Goal: Task Accomplishment & Management: Complete application form

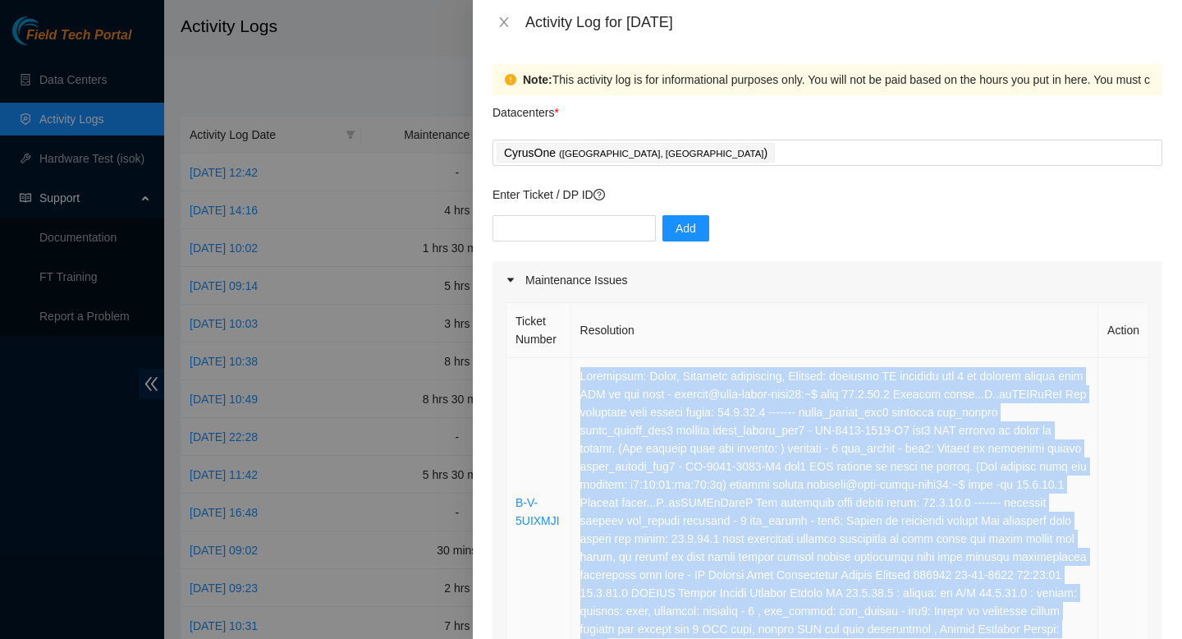
scroll to position [218, 0]
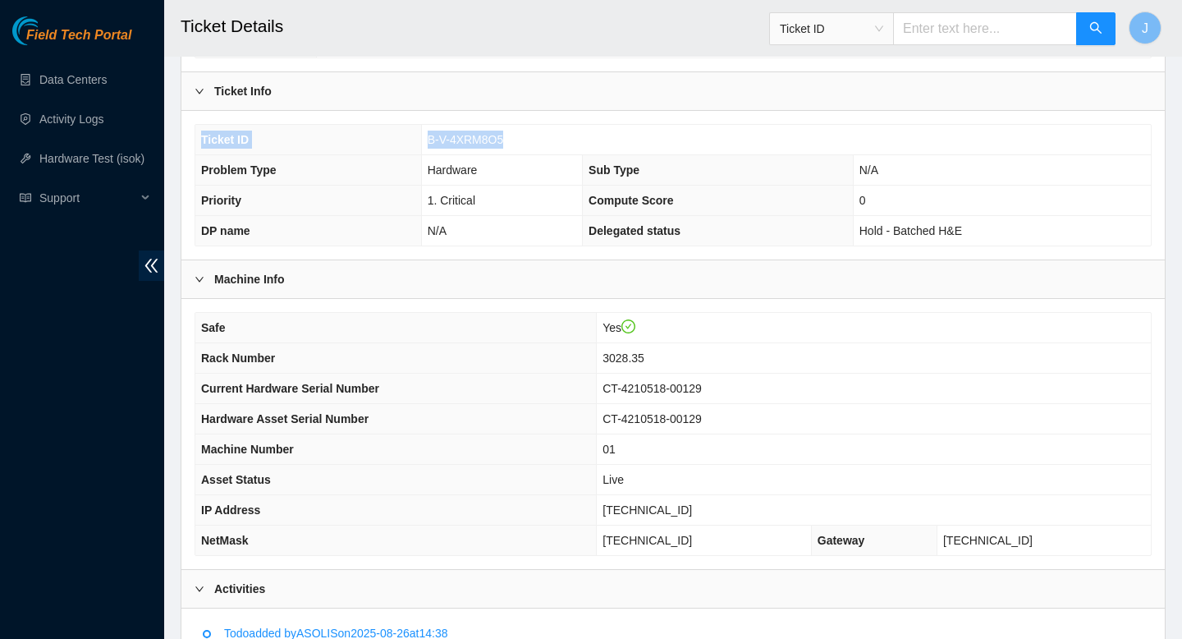
scroll to position [281, 0]
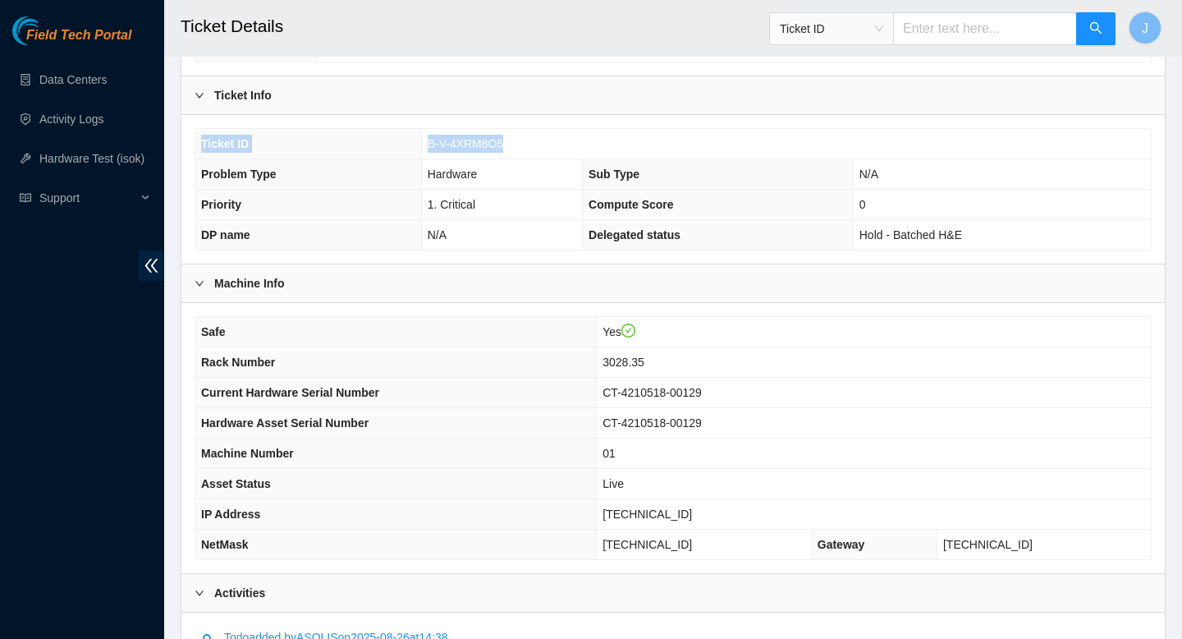
click at [549, 143] on td "B-V-4XRM8O5" at bounding box center [786, 144] width 730 height 30
drag, startPoint x: 513, startPoint y: 143, endPoint x: 419, endPoint y: 138, distance: 94.5
click at [419, 138] on tr "Ticket ID B-V-4XRM8O5" at bounding box center [673, 144] width 956 height 30
copy tr "B-V-4XRM8O5"
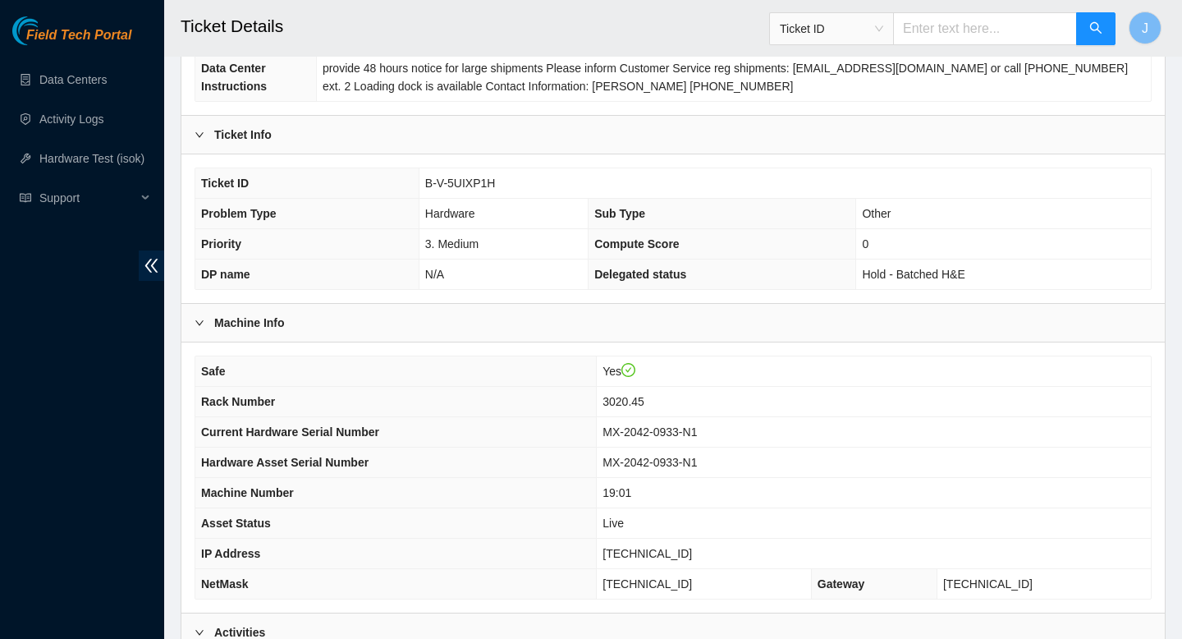
scroll to position [240, 0]
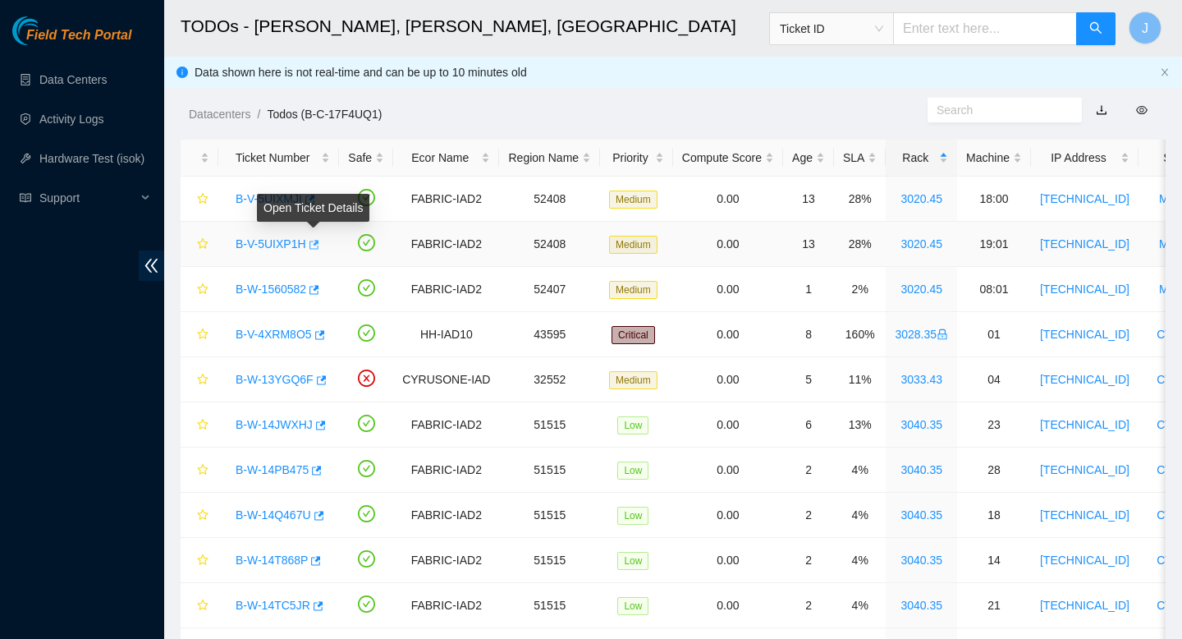
click at [319, 245] on button "button" at bounding box center [312, 245] width 13 height 26
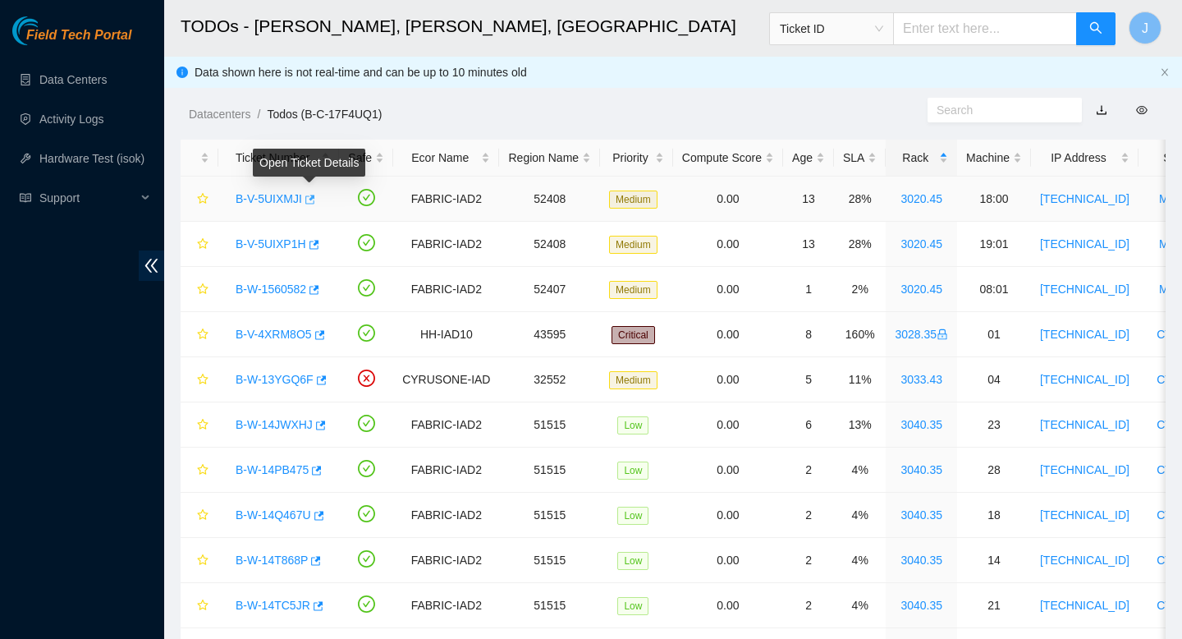
click at [314, 197] on icon "button" at bounding box center [310, 199] width 10 height 9
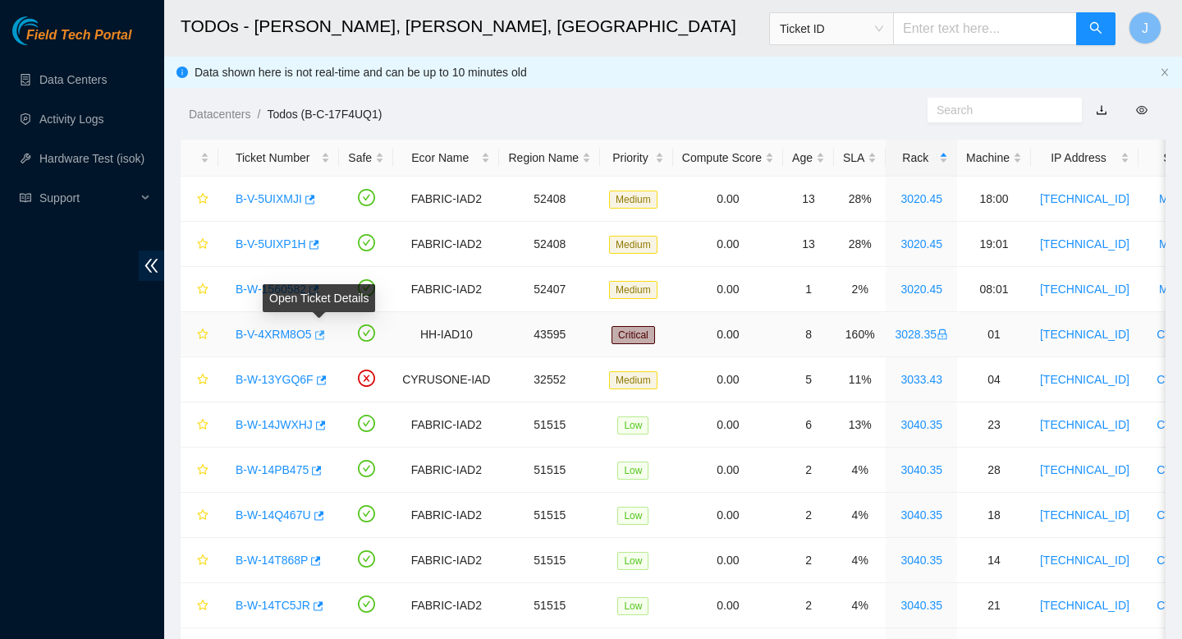
click at [323, 333] on icon "button" at bounding box center [320, 334] width 10 height 9
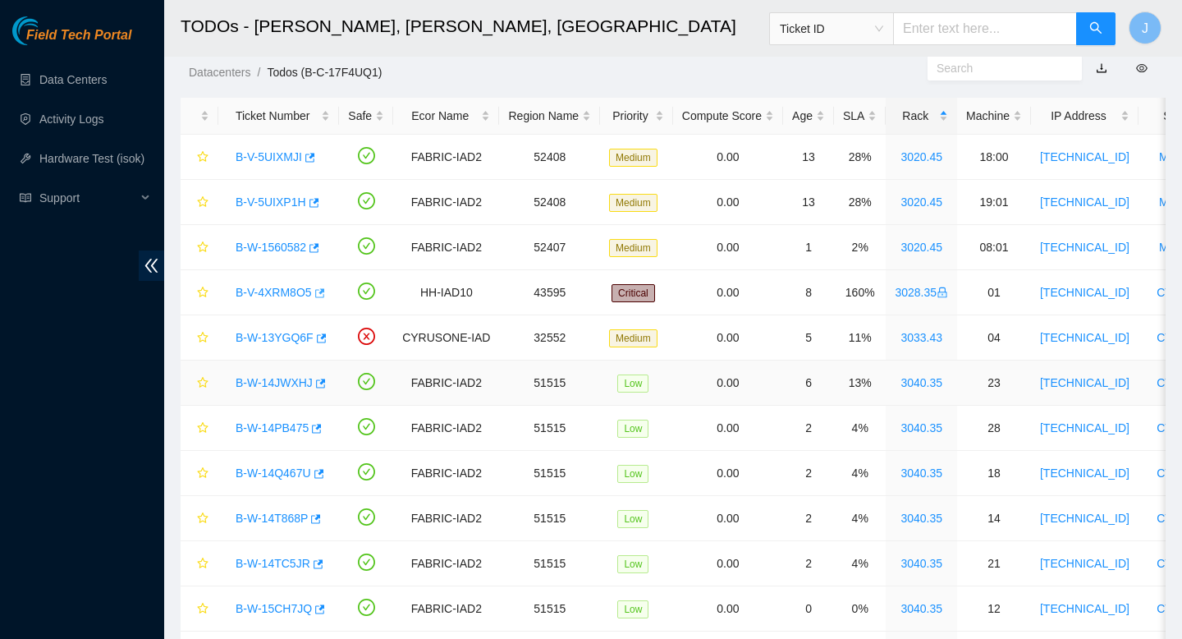
scroll to position [40, 0]
click at [877, 119] on div "SLA" at bounding box center [860, 117] width 34 height 18
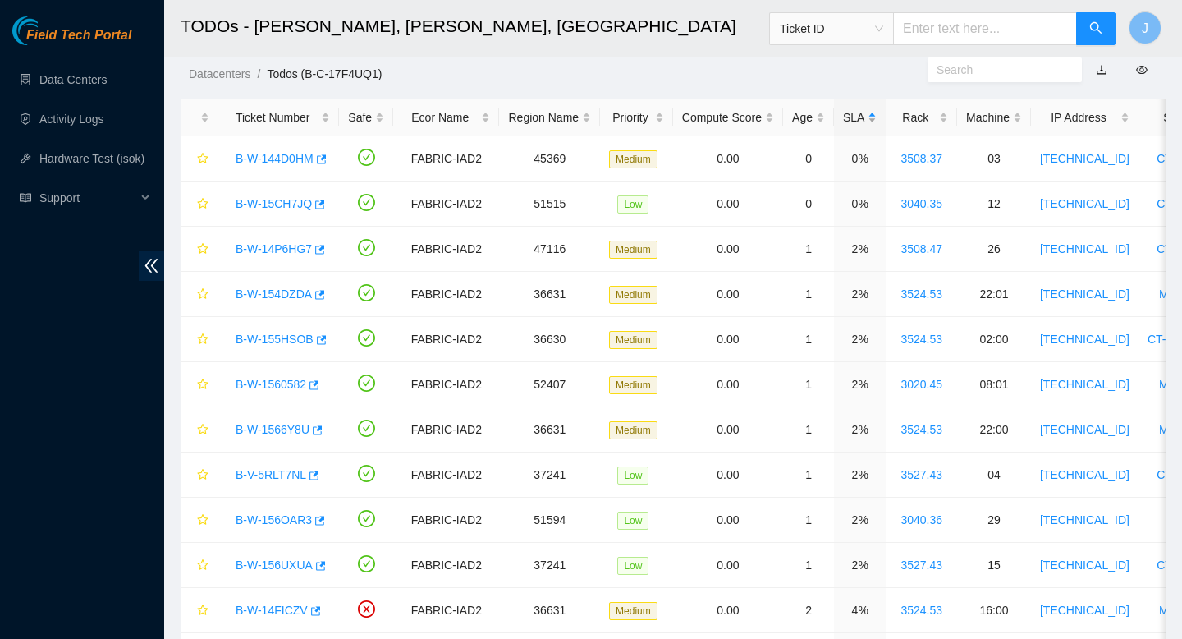
click at [877, 119] on div "SLA" at bounding box center [860, 117] width 34 height 18
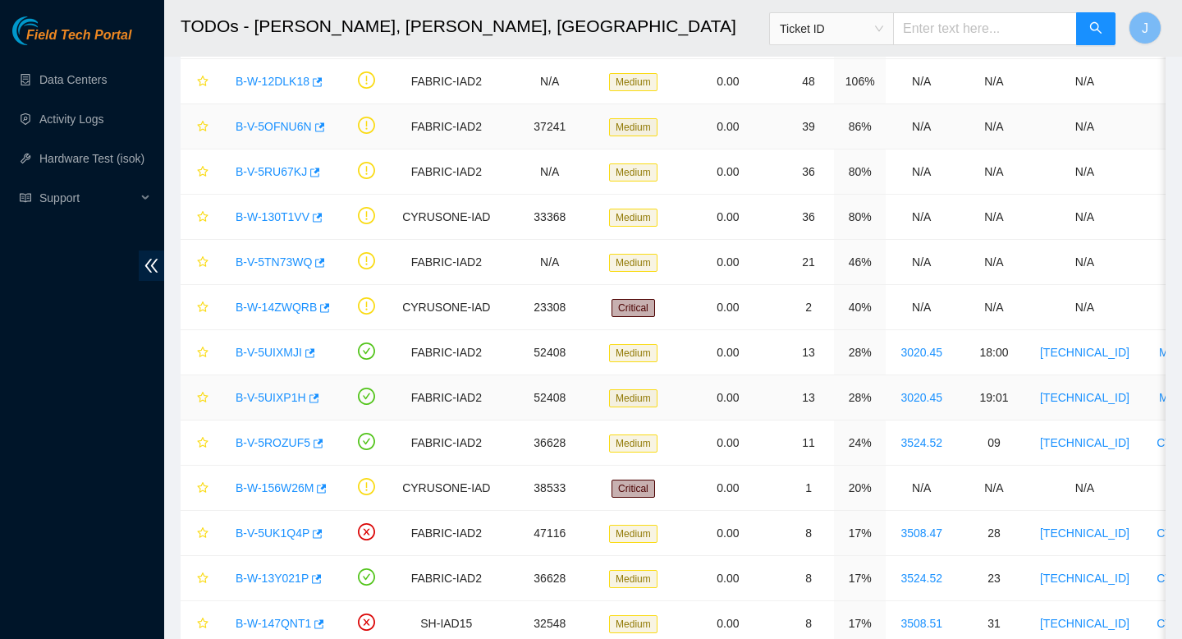
scroll to position [434, 0]
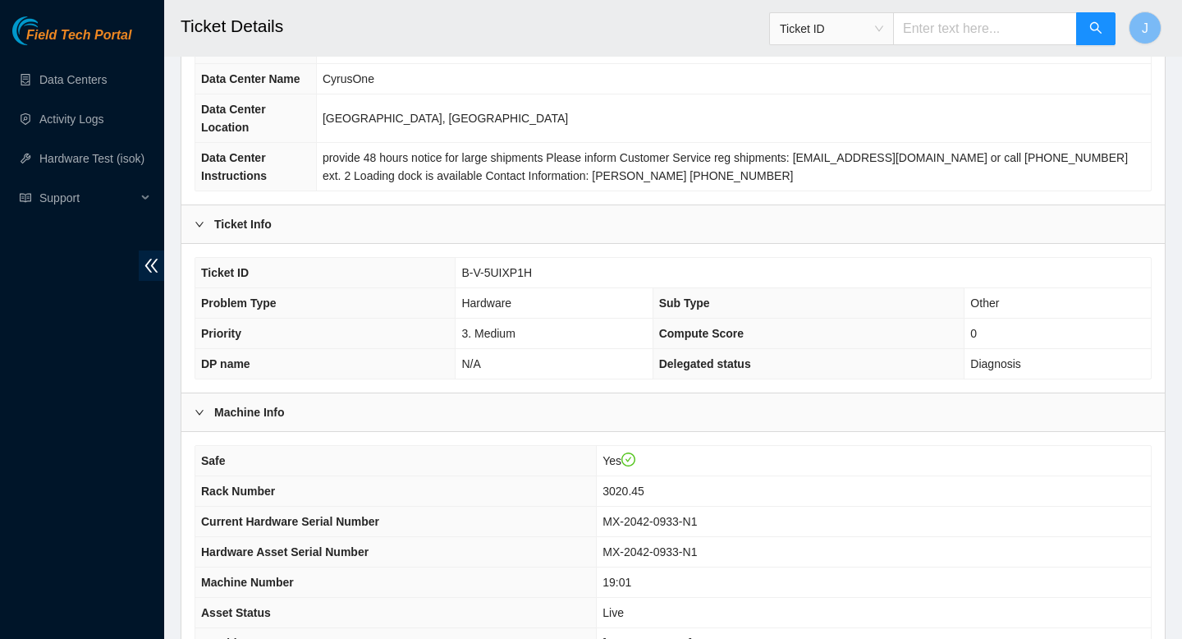
scroll to position [154, 0]
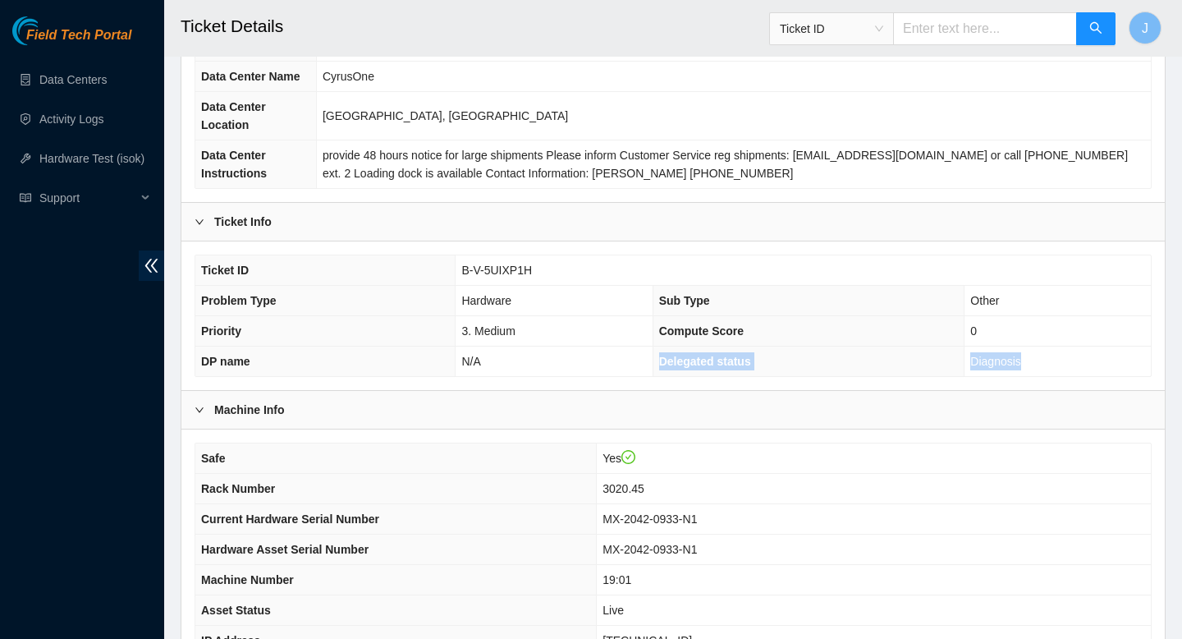
drag, startPoint x: 1050, startPoint y: 364, endPoint x: 644, endPoint y: 365, distance: 406.4
click at [644, 365] on tr "DP name N/A Delegated status Diagnosis" at bounding box center [673, 361] width 956 height 30
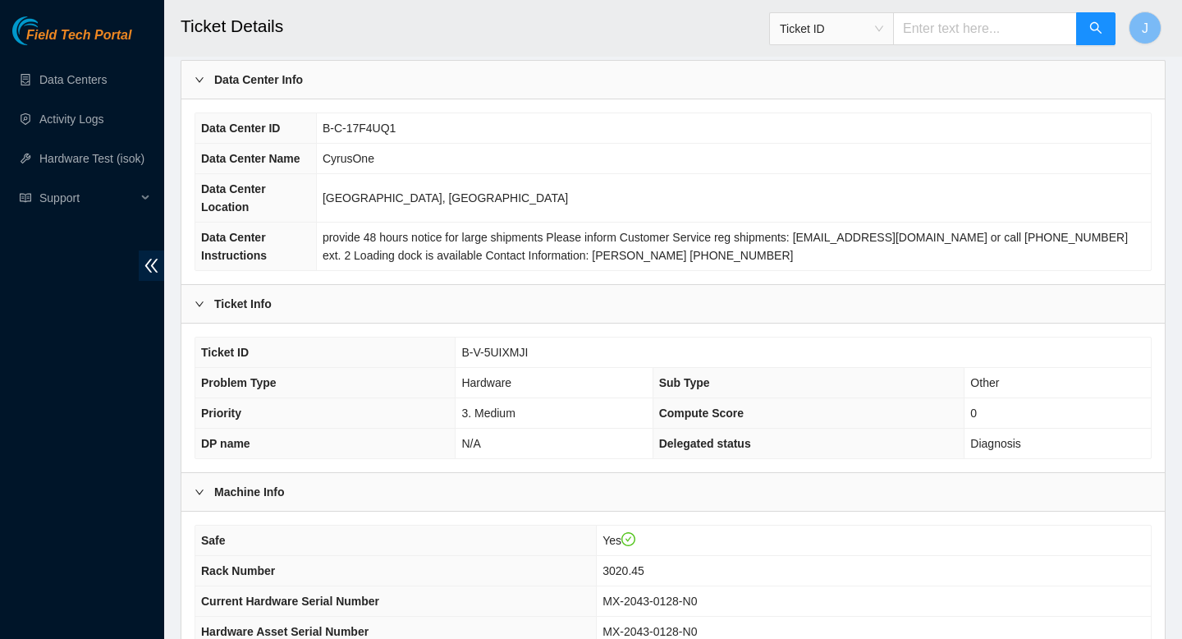
scroll to position [76, 0]
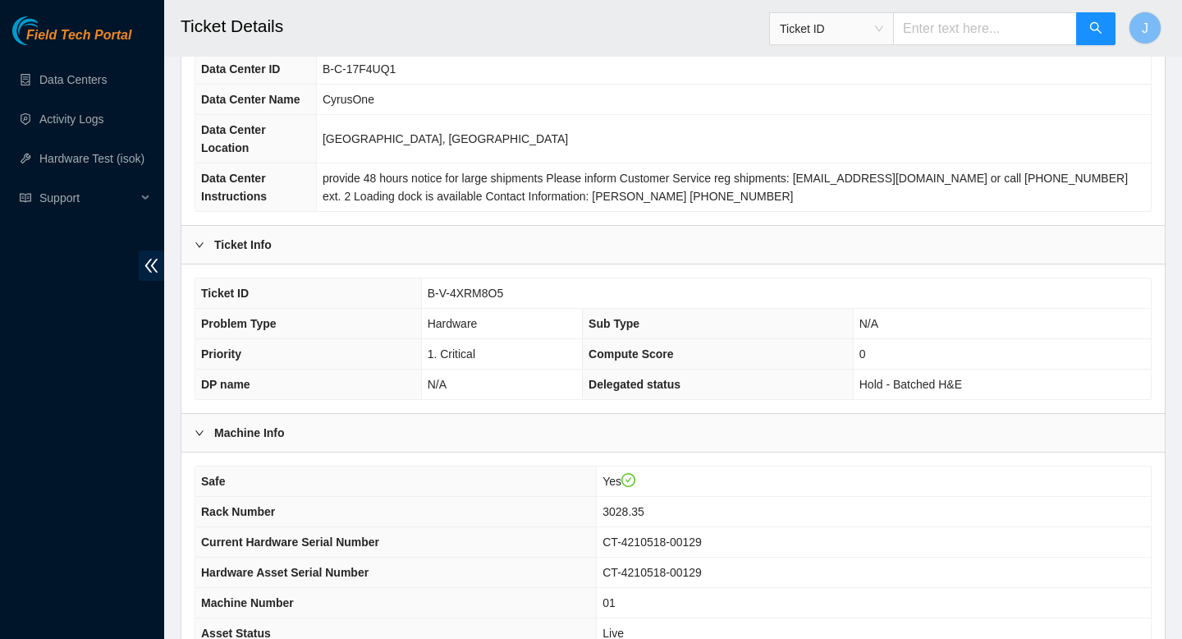
scroll to position [135, 0]
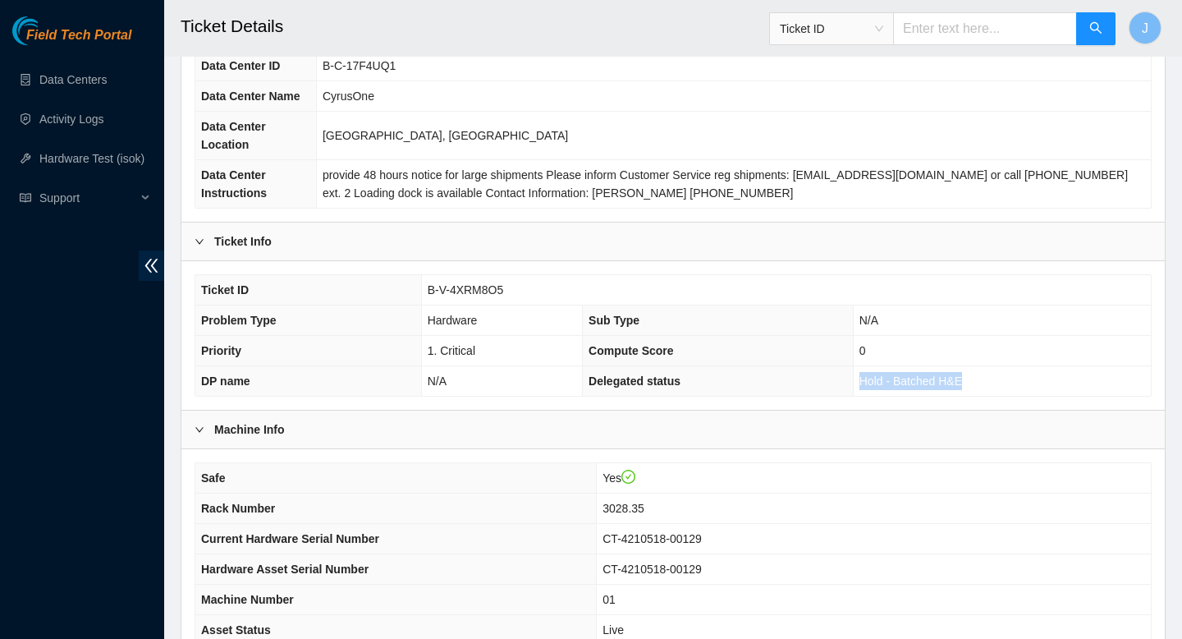
drag, startPoint x: 984, startPoint y: 383, endPoint x: 841, endPoint y: 381, distance: 143.7
click at [841, 381] on tr "DP name N/A Delegated status Hold - Batched H&E" at bounding box center [673, 381] width 956 height 30
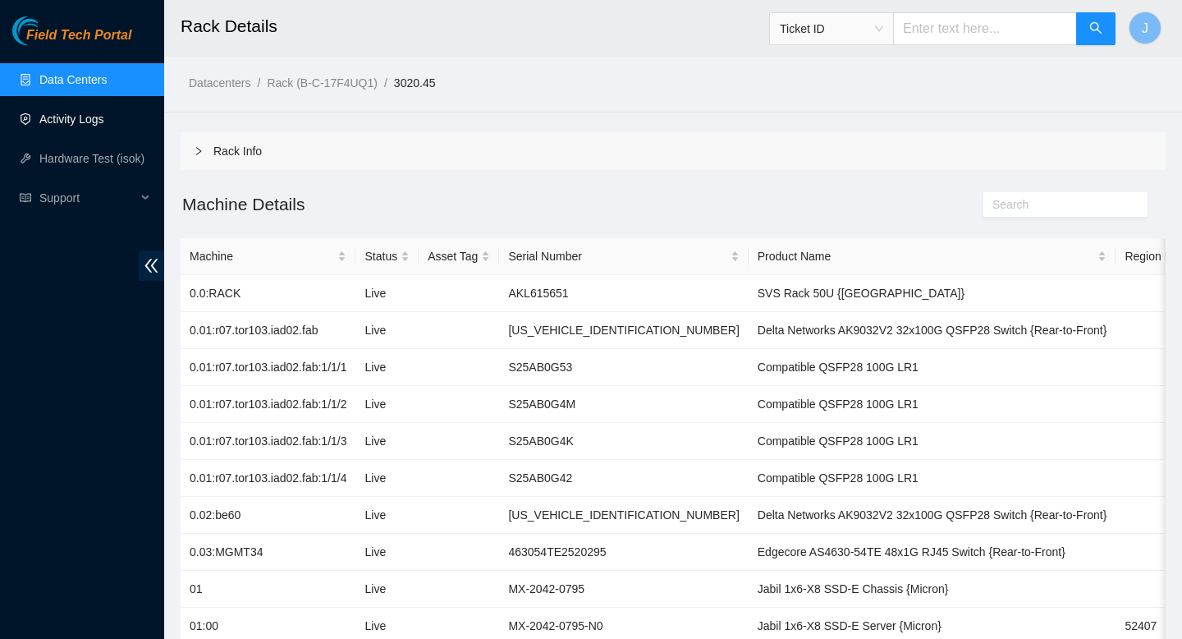
scroll to position [2179, 0]
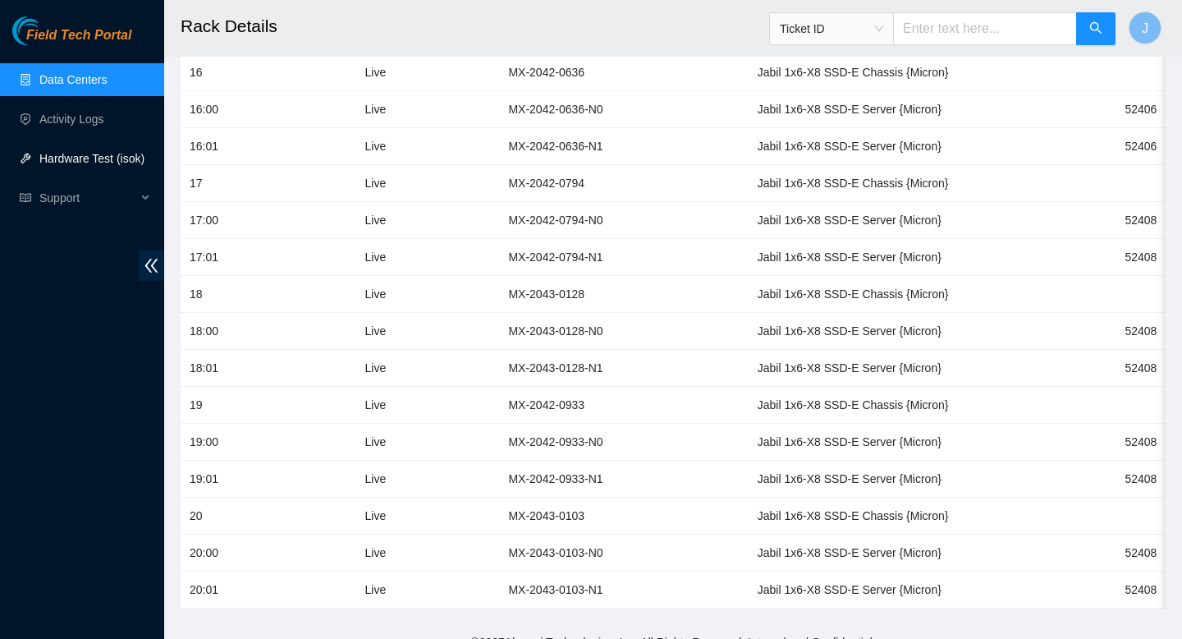
click at [71, 159] on link "Hardware Test (isok)" at bounding box center [91, 158] width 105 height 13
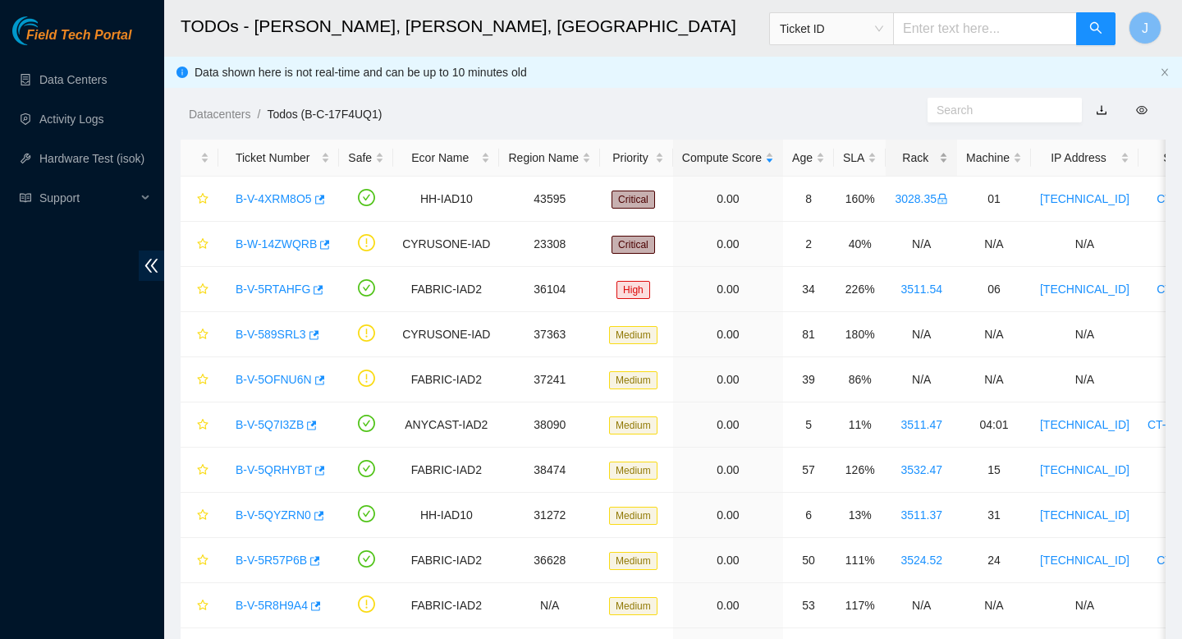
click at [941, 159] on div "Rack" at bounding box center [921, 158] width 53 height 18
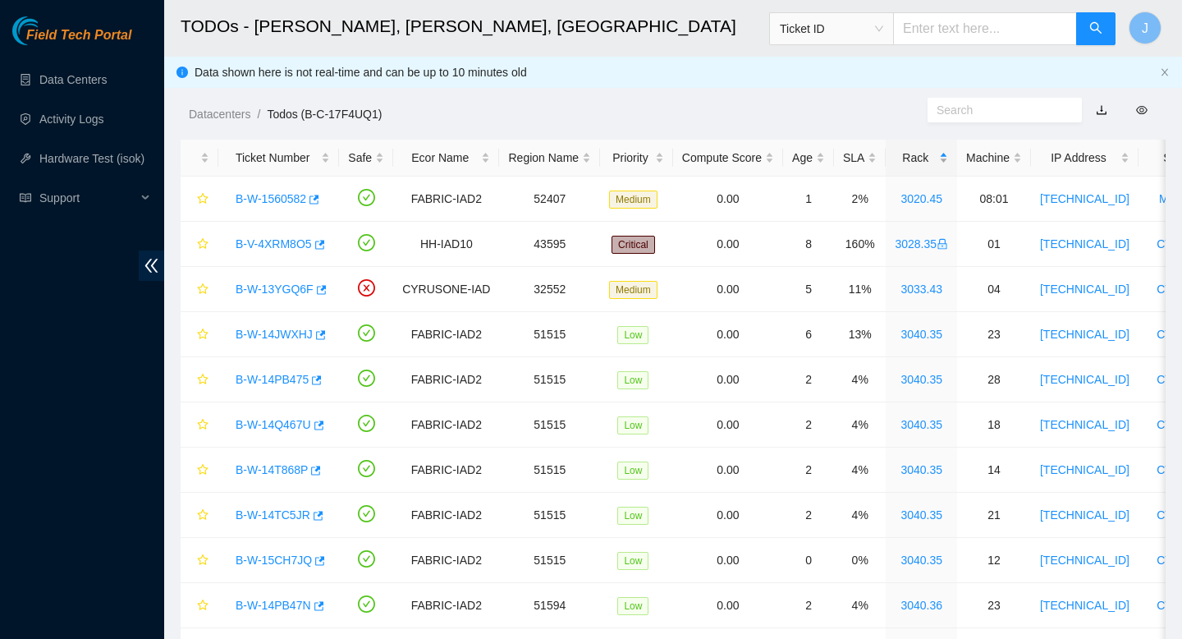
click at [941, 159] on div "Rack" at bounding box center [921, 158] width 53 height 18
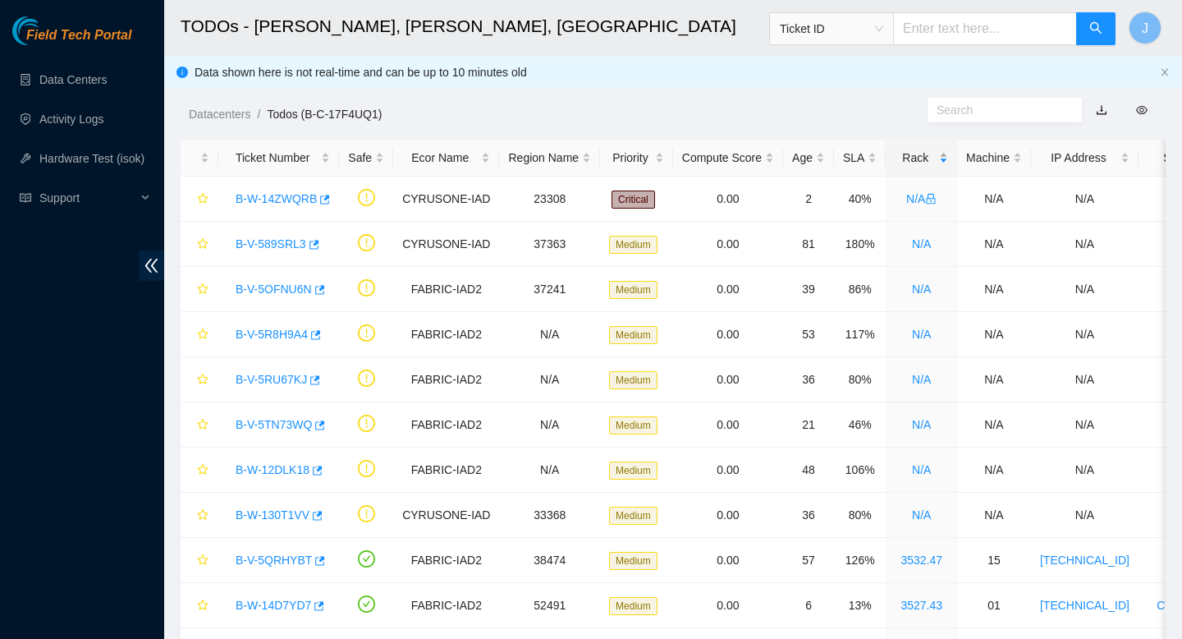
click at [939, 159] on div "Rack" at bounding box center [921, 158] width 53 height 18
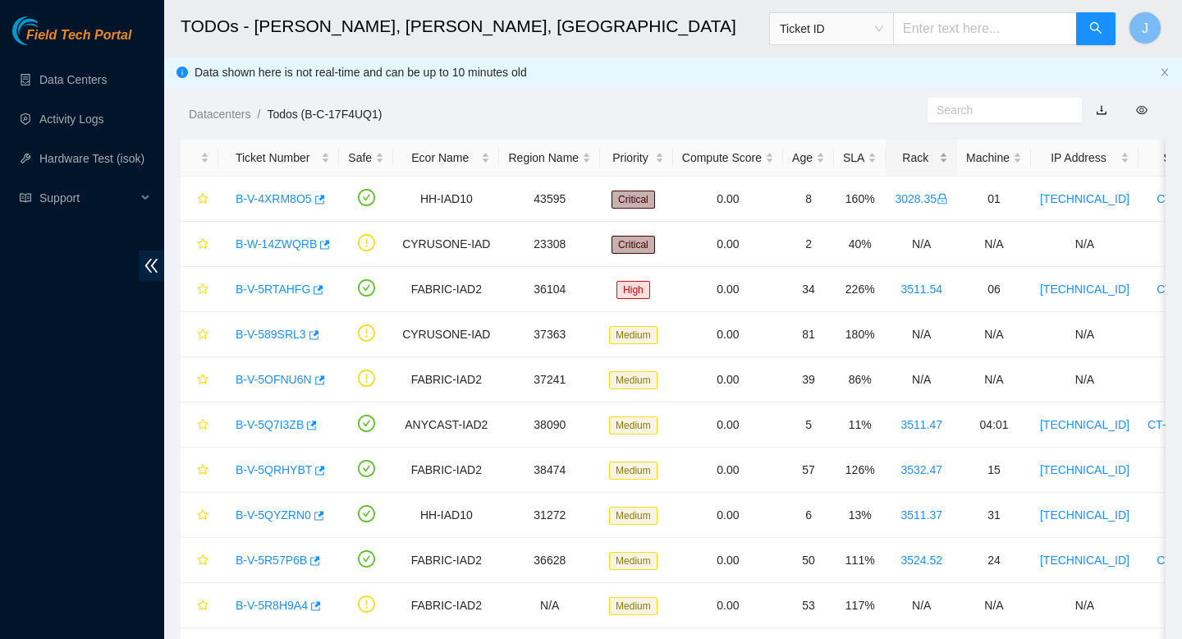
click at [948, 158] on div "Rack" at bounding box center [921, 158] width 53 height 18
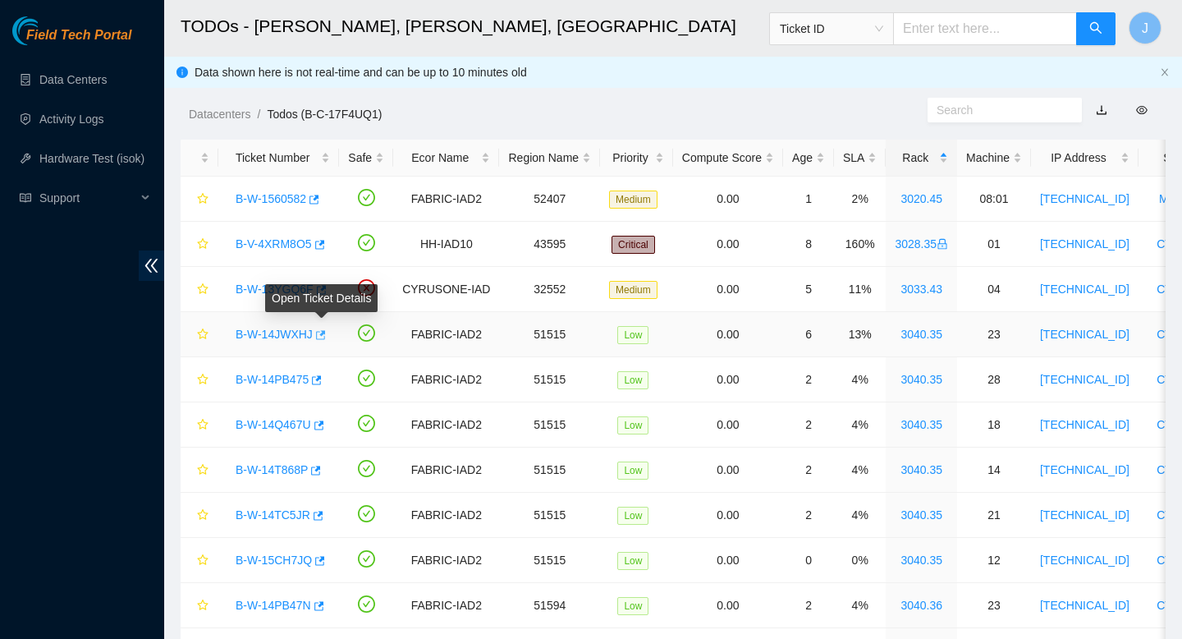
click at [324, 335] on icon "button" at bounding box center [319, 334] width 11 height 11
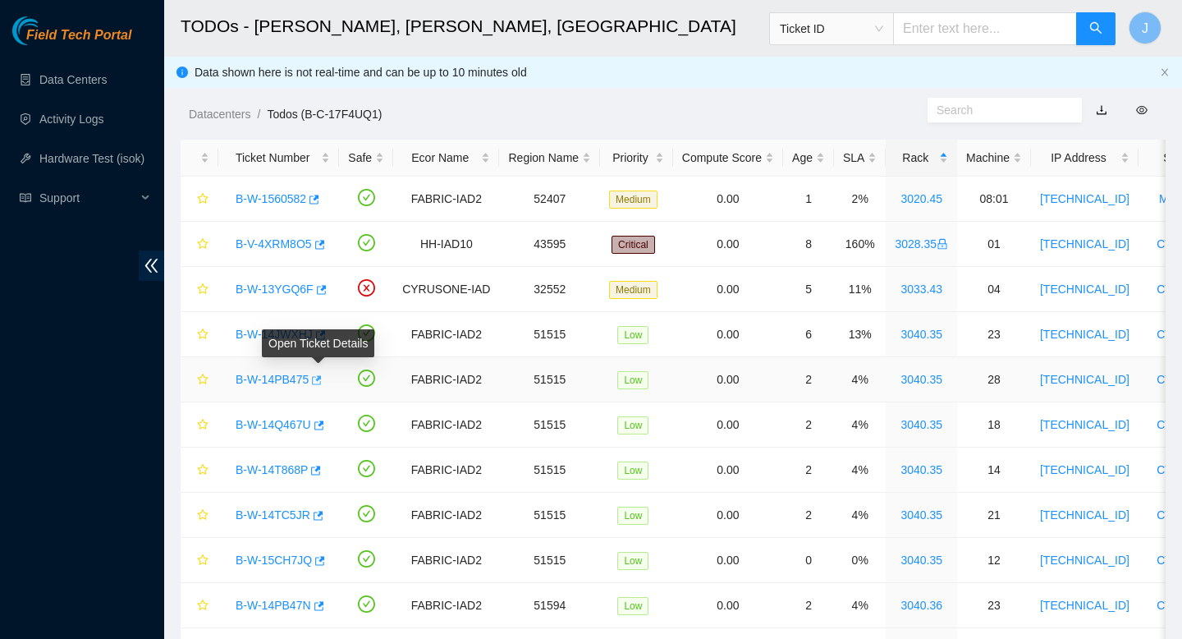
click at [321, 379] on icon "button" at bounding box center [315, 379] width 11 height 11
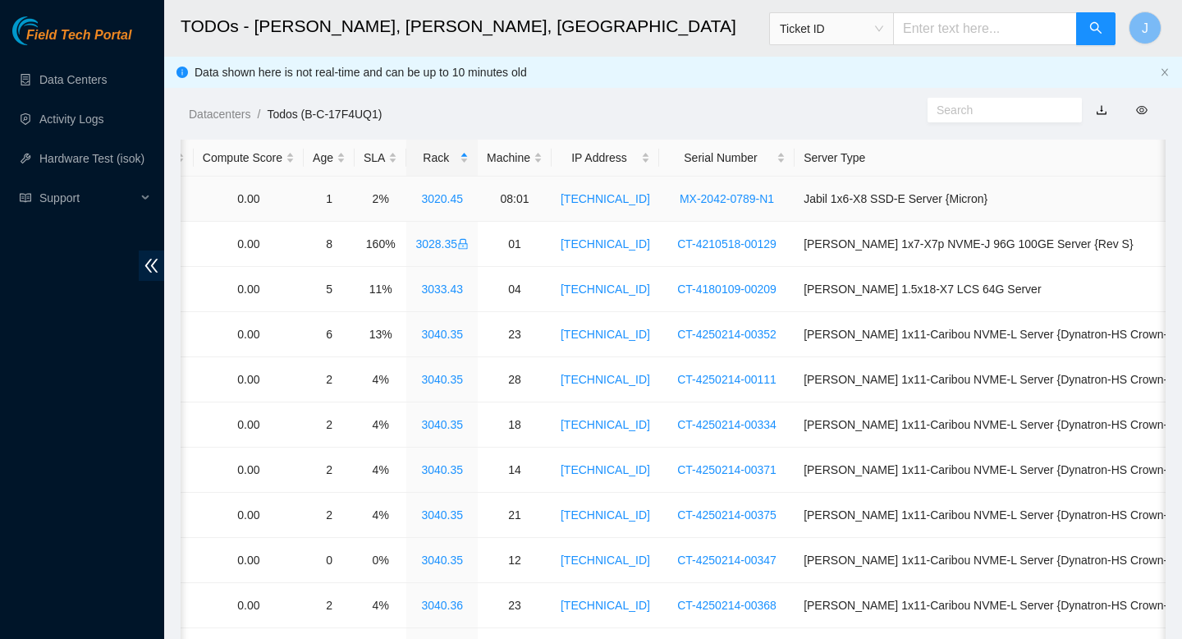
scroll to position [0, 481]
click at [913, 337] on td "Ciara 1x11-Caribou NVME-L Server {Dynatron-HS Crown-Fan}{Rev T}{Cx6}" at bounding box center [1028, 334] width 471 height 45
copy td "Caribou"
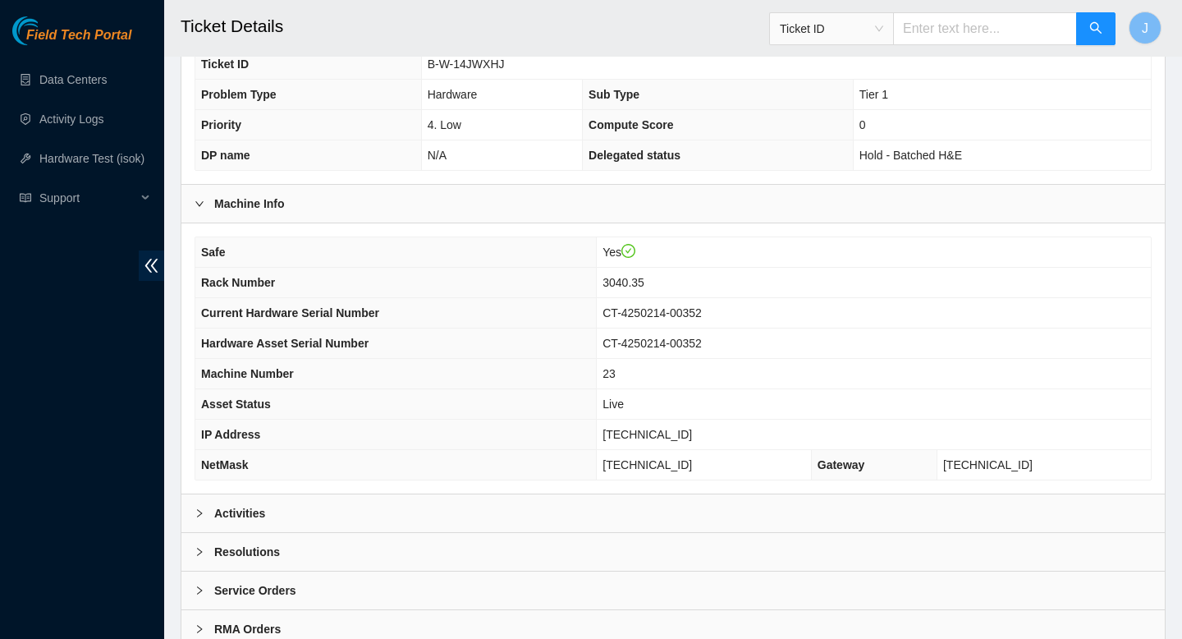
scroll to position [421, 0]
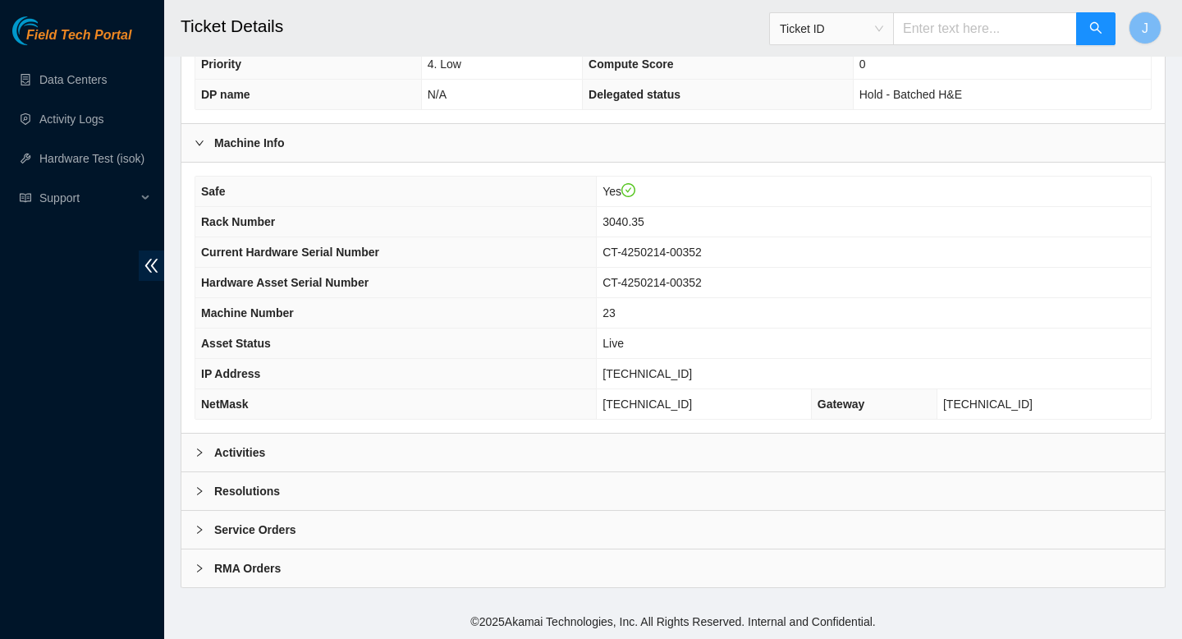
click at [540, 453] on div "Activities" at bounding box center [673, 452] width 984 height 38
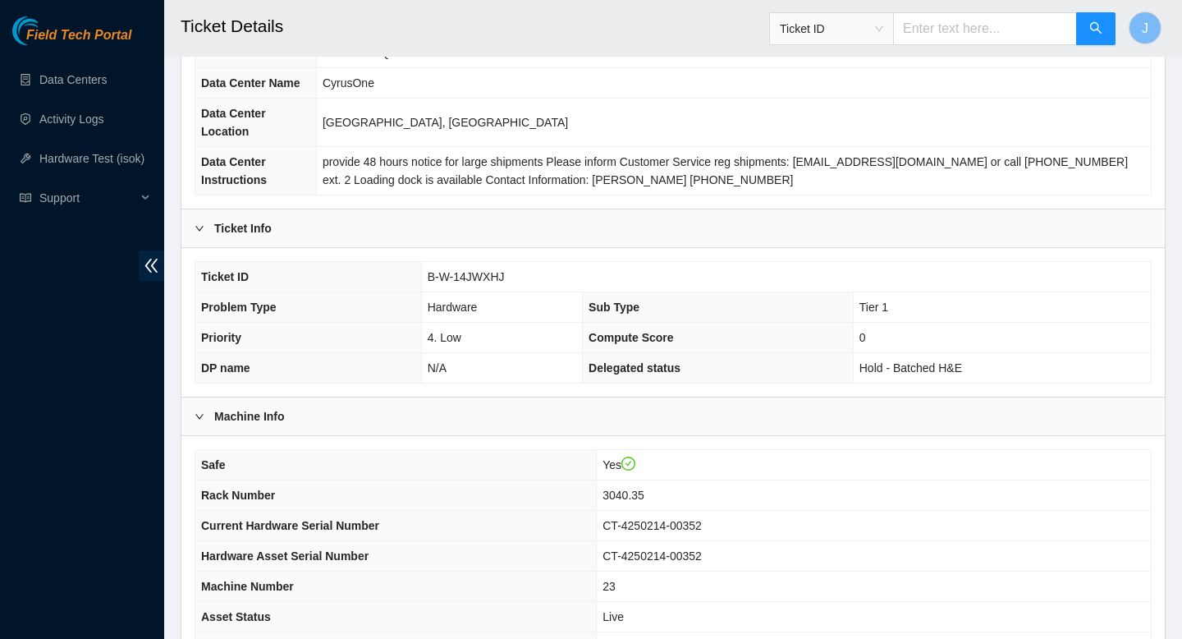
scroll to position [124, 0]
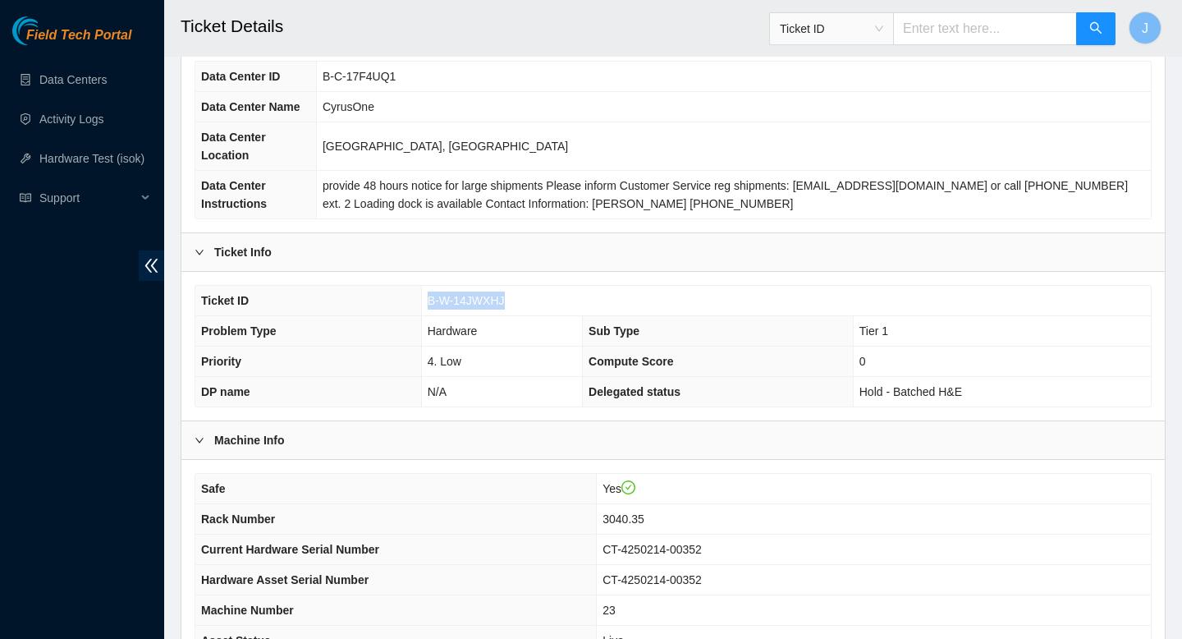
drag, startPoint x: 521, startPoint y: 300, endPoint x: 413, endPoint y: 306, distance: 108.5
click at [413, 306] on tr "Ticket ID B-W-14JWXHJ" at bounding box center [673, 301] width 956 height 30
copy tr "B-W-14JWXHJ"
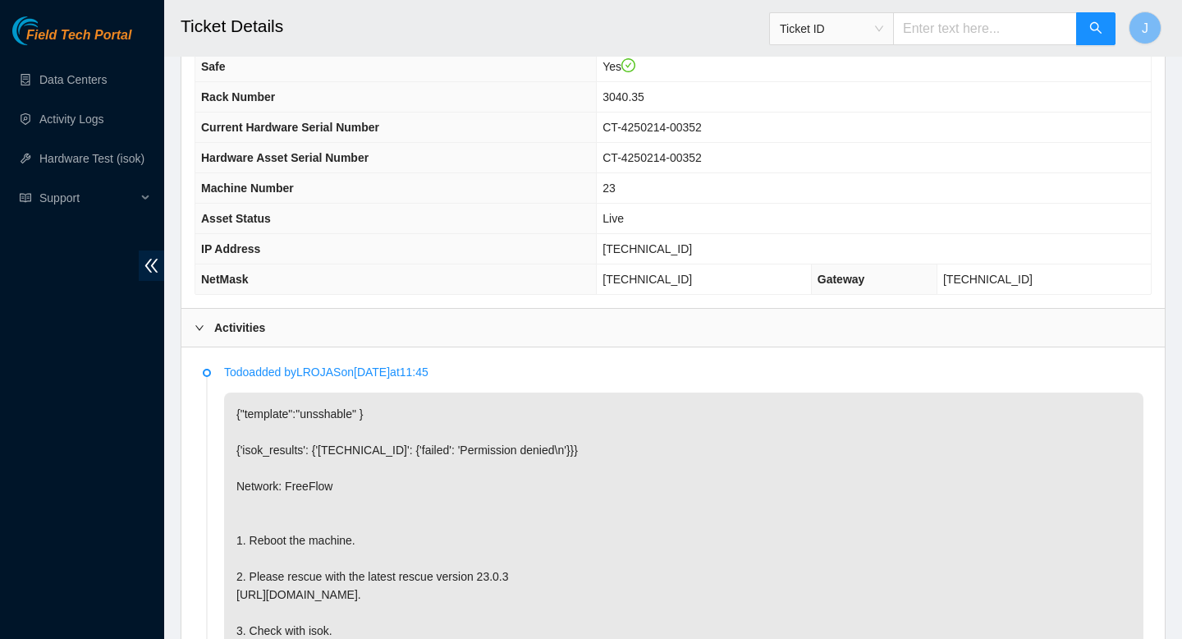
scroll to position [544, 0]
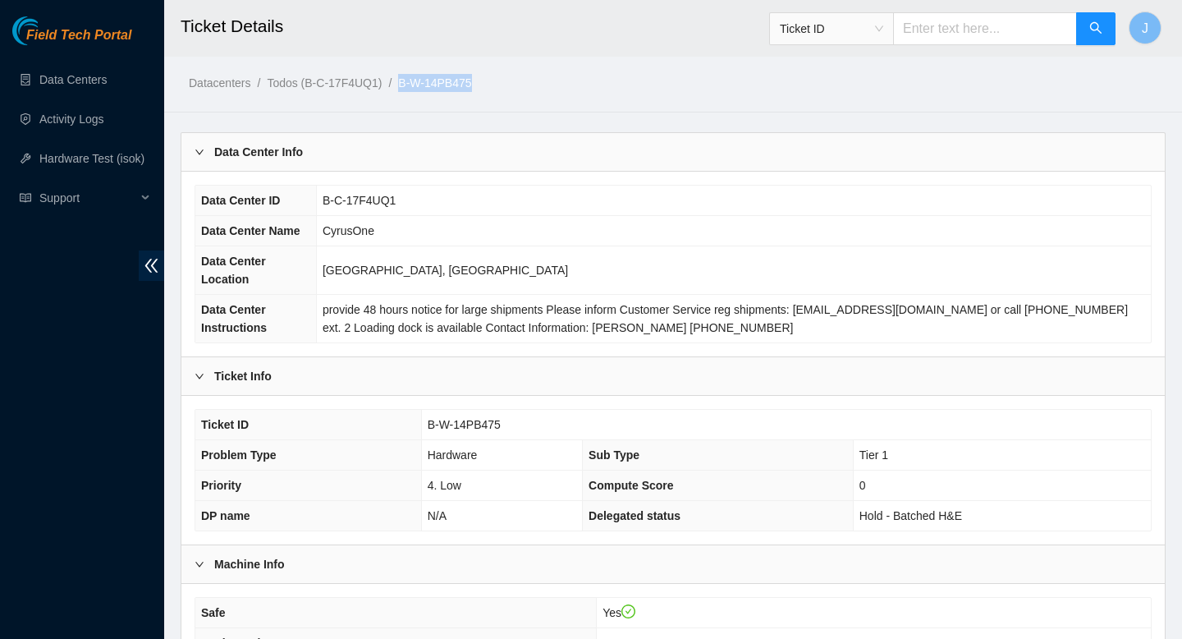
drag, startPoint x: 498, startPoint y: 85, endPoint x: 409, endPoint y: 92, distance: 89.7
click at [410, 91] on ol "Datacenters / Todos (B-C-17F4UQ1) / B-W-14PB475 /" at bounding box center [558, 83] width 739 height 18
copy ol "B-W-14PB475"
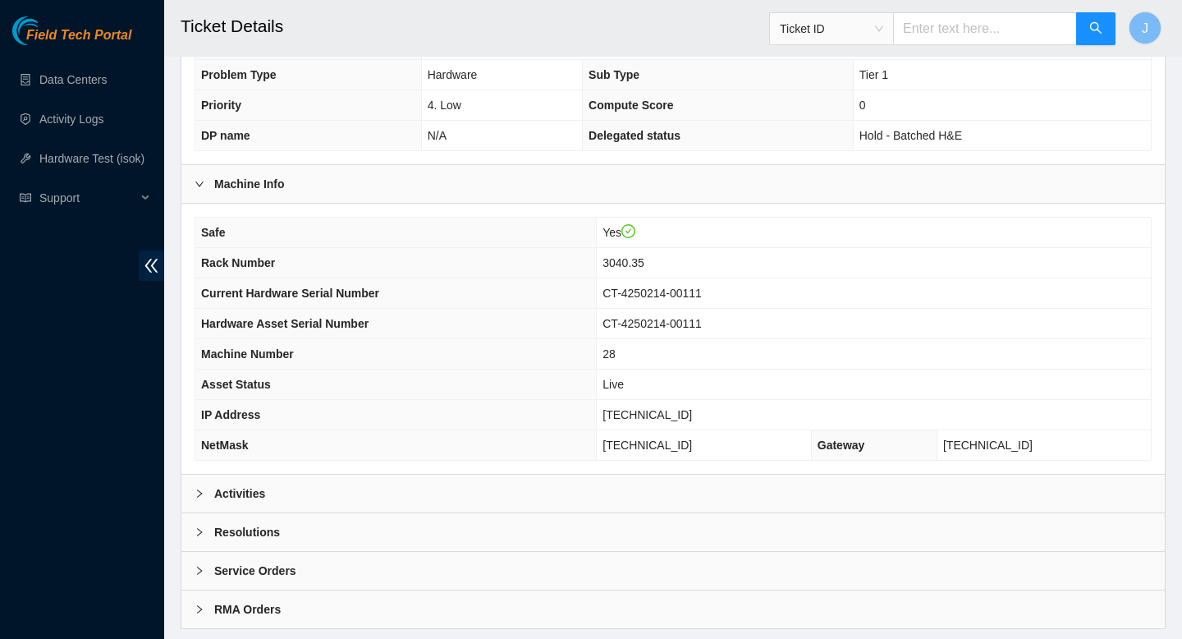
scroll to position [421, 0]
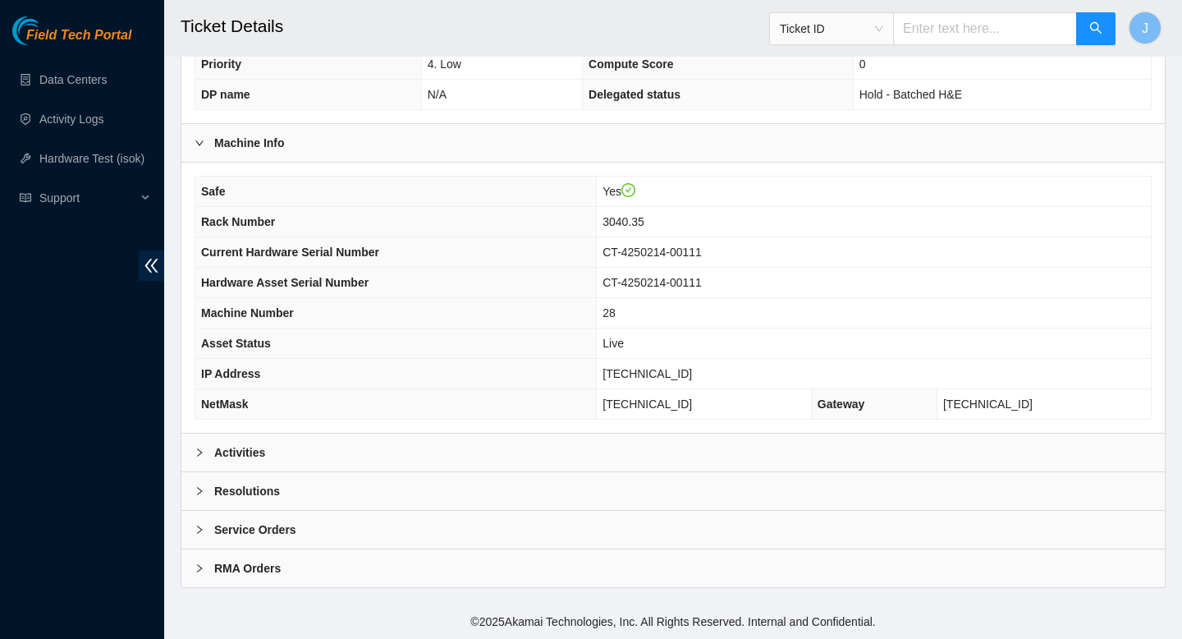
click at [509, 459] on div "Activities" at bounding box center [673, 452] width 984 height 38
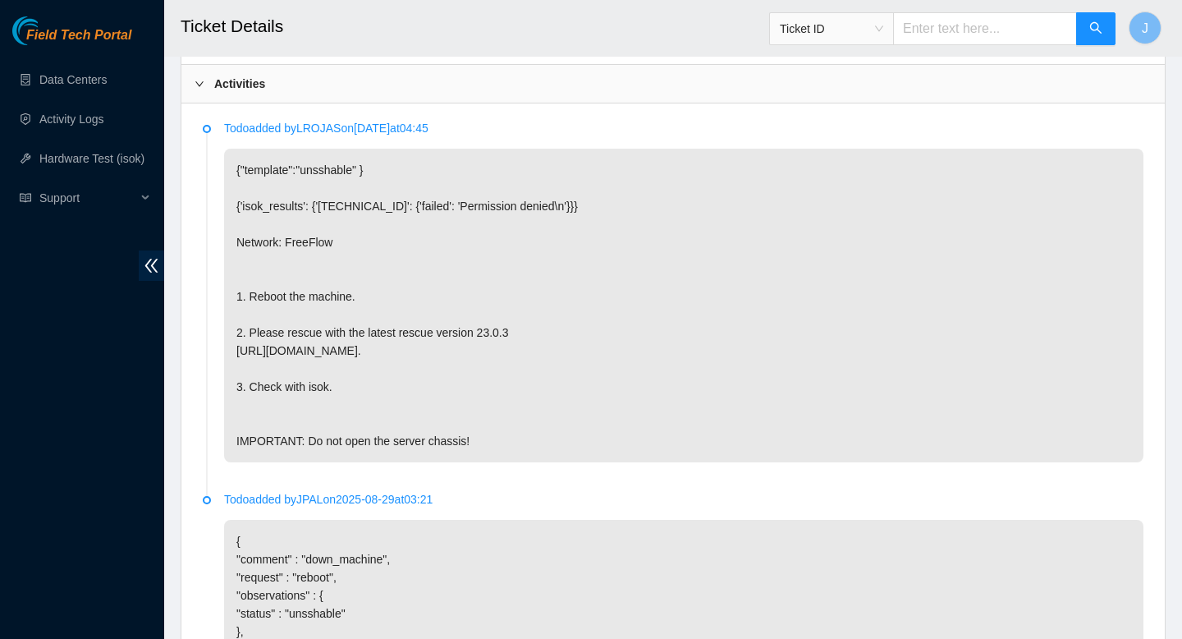
scroll to position [794, 0]
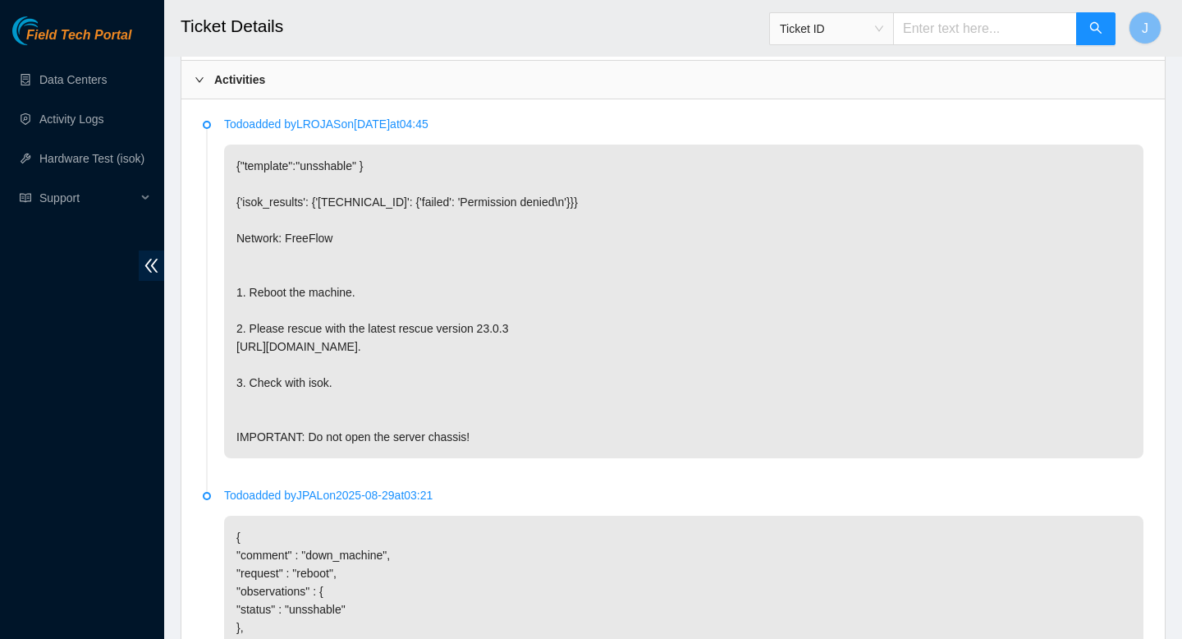
click at [861, 626] on p "{ "comment" : "down_machine", "request" : "reboot", "observations" : { "status"…" at bounding box center [684, 636] width 920 height 241
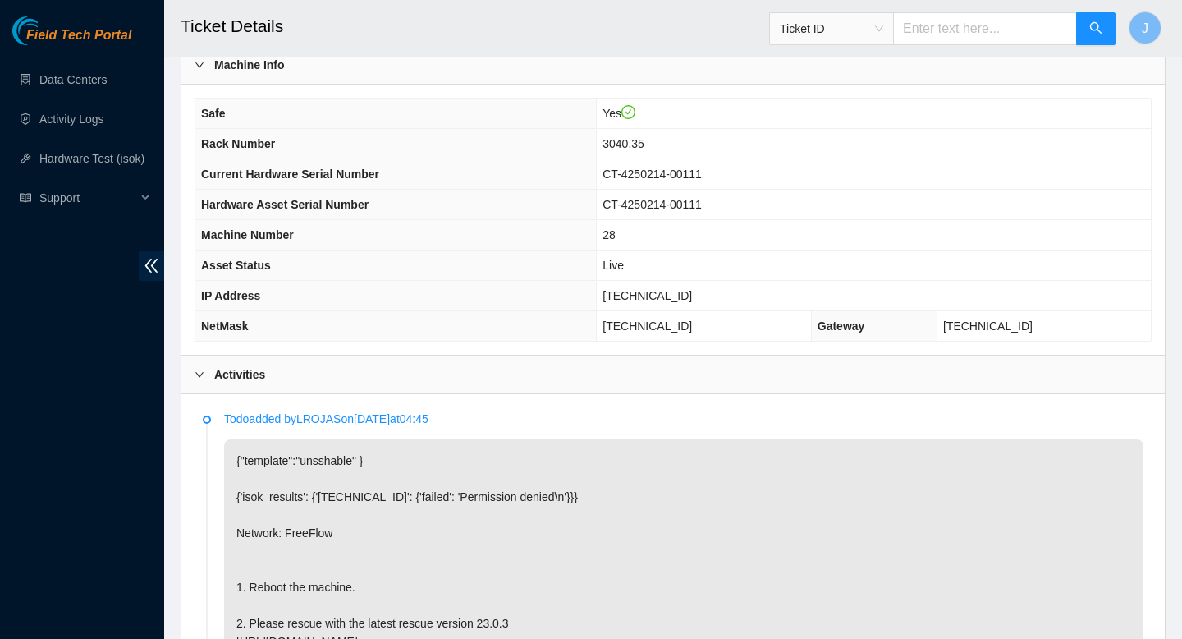
scroll to position [498, 0]
drag, startPoint x: 709, startPoint y: 295, endPoint x: 620, endPoint y: 302, distance: 89.0
click at [620, 302] on tr "IP Address 23.3.12.31" at bounding box center [673, 297] width 956 height 30
copy tr "[TECHNICAL_ID]"
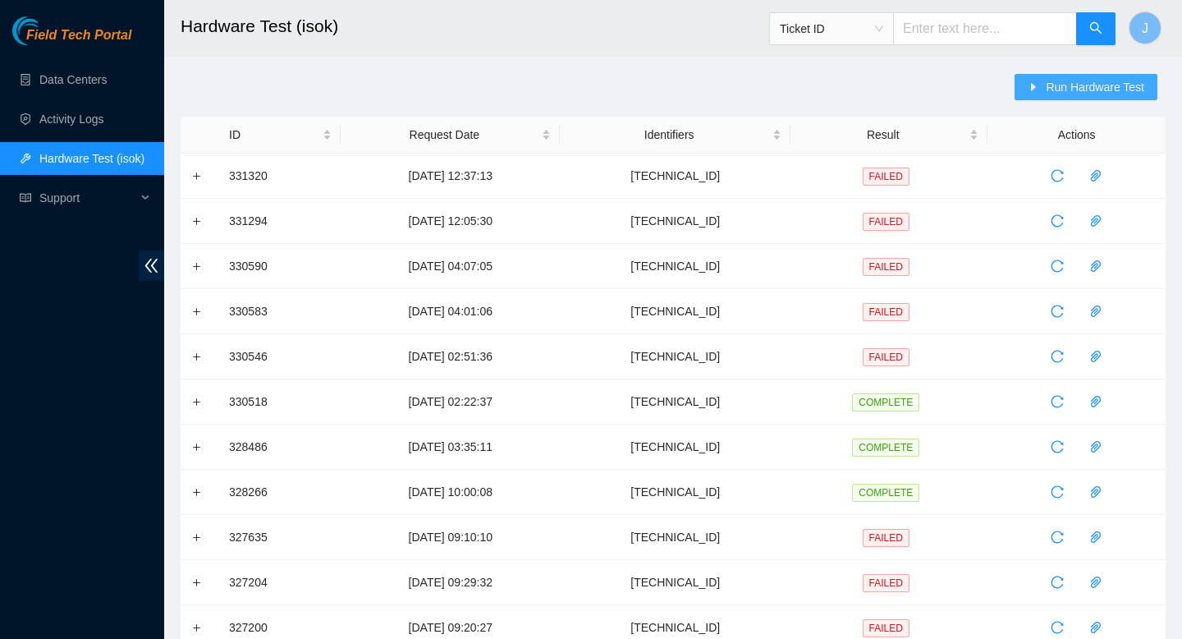
click at [1094, 85] on span "Run Hardware Test" at bounding box center [1095, 87] width 99 height 18
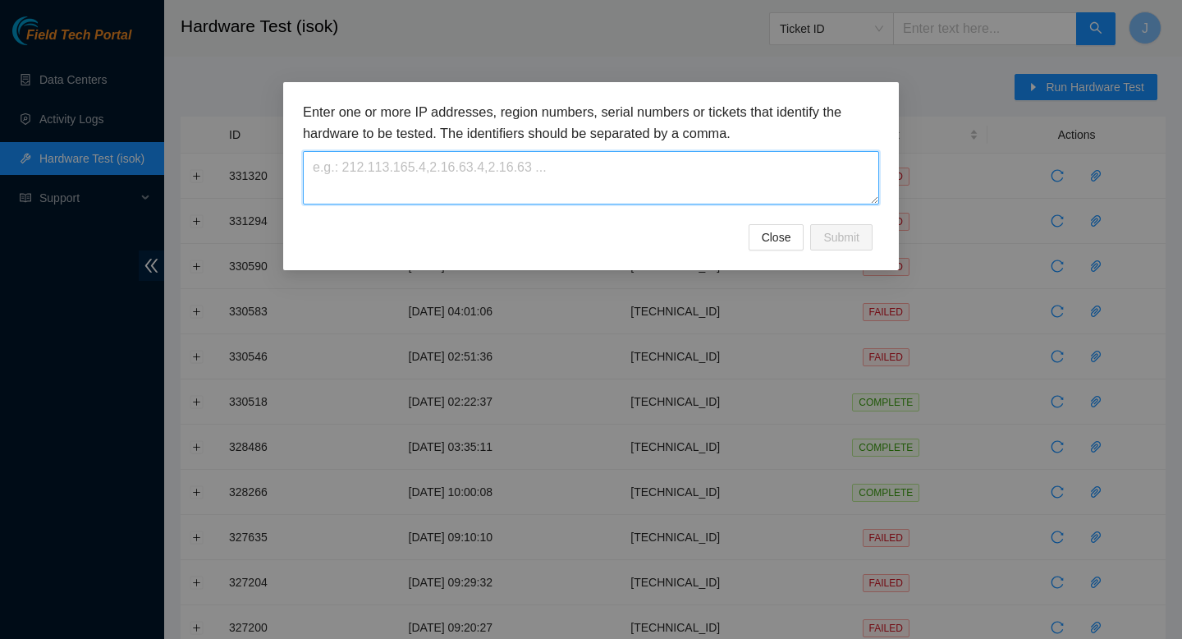
click at [507, 189] on textarea at bounding box center [591, 177] width 576 height 53
paste textarea "[TECHNICAL_ID]"
type textarea "[TECHNICAL_ID]"
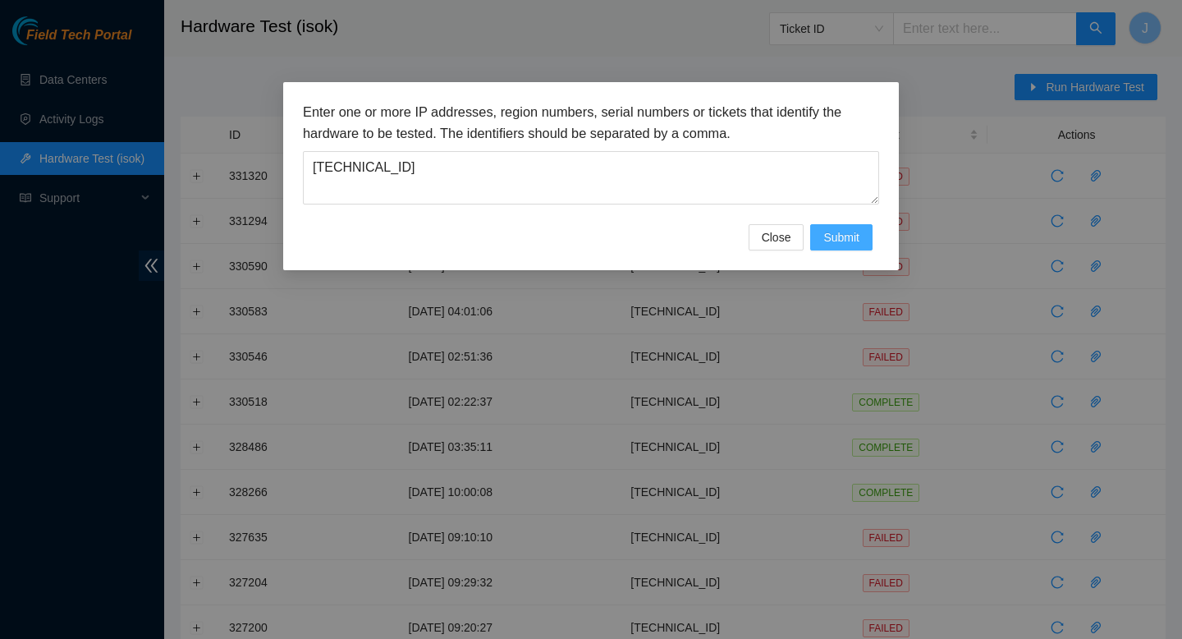
click at [842, 236] on span "Submit" at bounding box center [841, 237] width 36 height 18
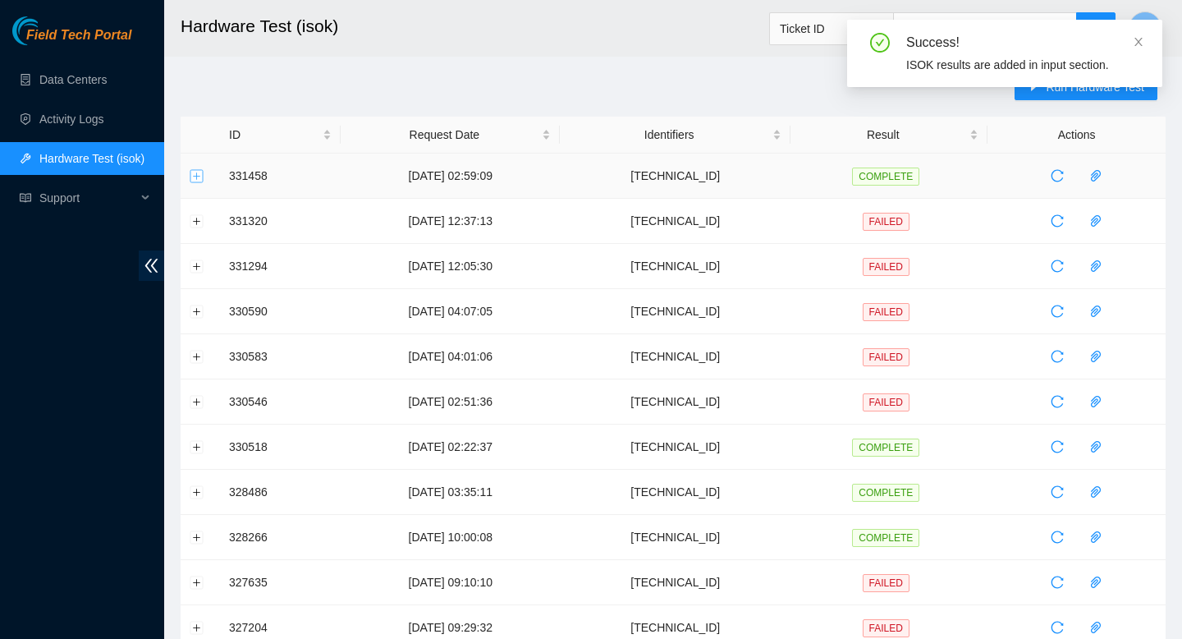
click at [200, 178] on button "Expand row" at bounding box center [196, 175] width 13 height 13
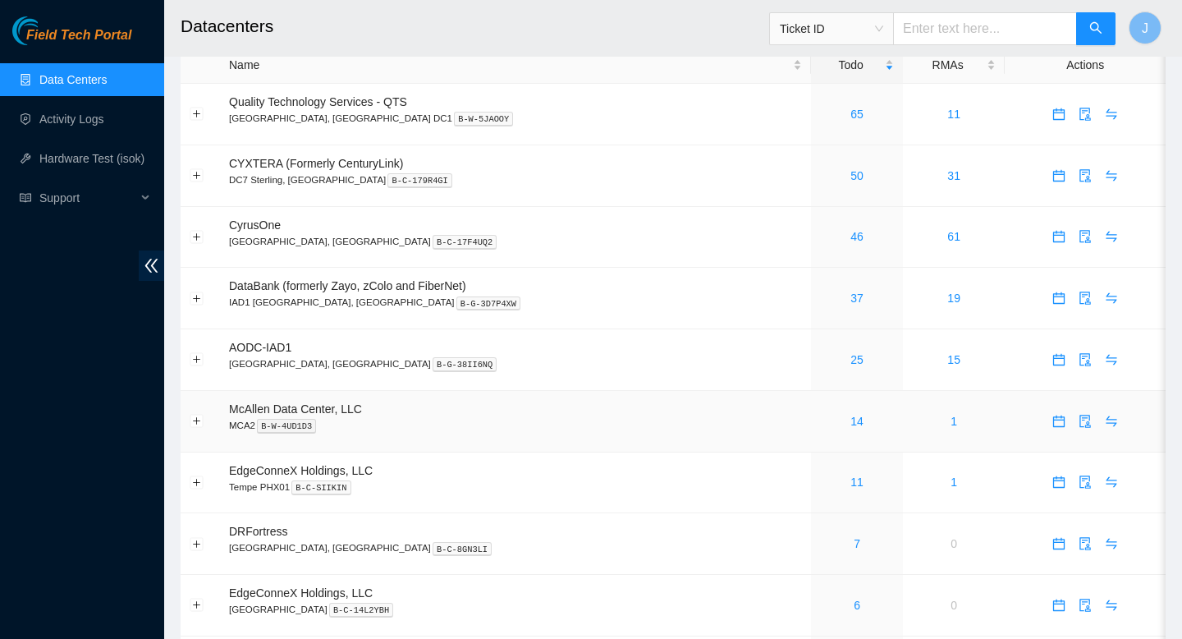
scroll to position [20, 0]
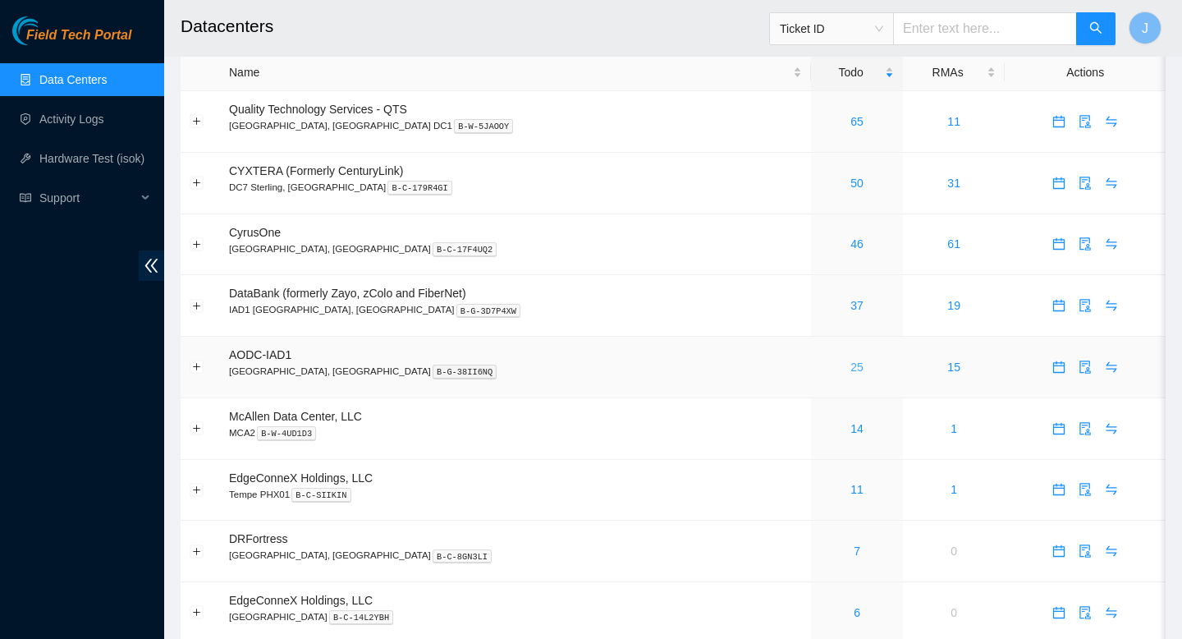
click at [851, 372] on link "25" at bounding box center [857, 366] width 13 height 13
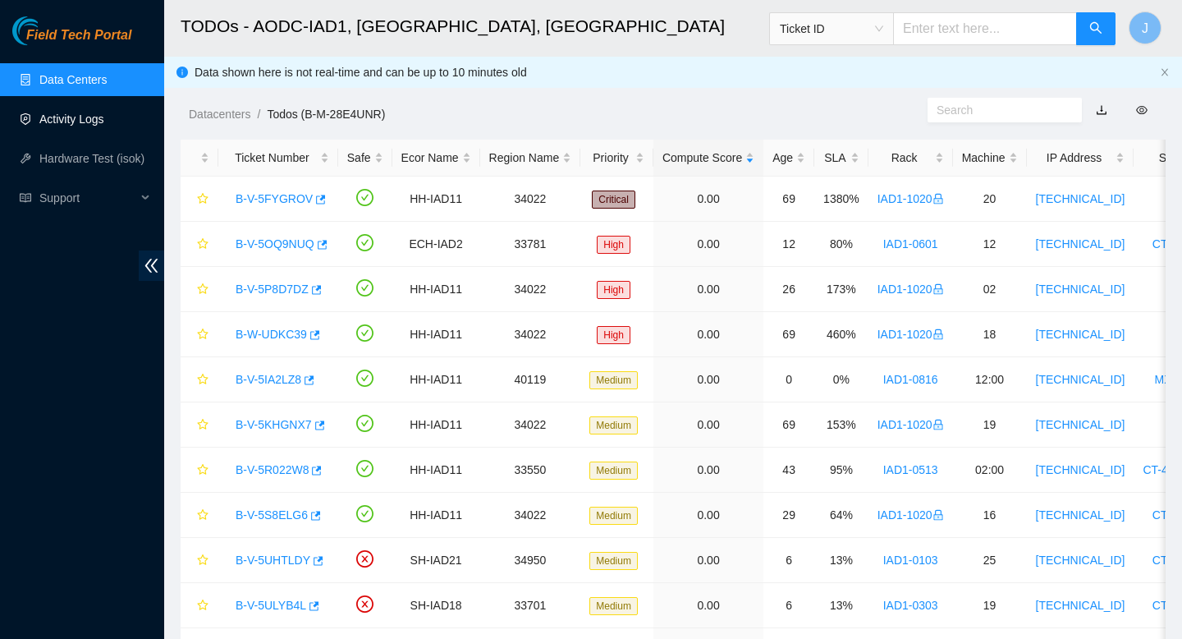
click at [97, 126] on link "Activity Logs" at bounding box center [71, 118] width 65 height 13
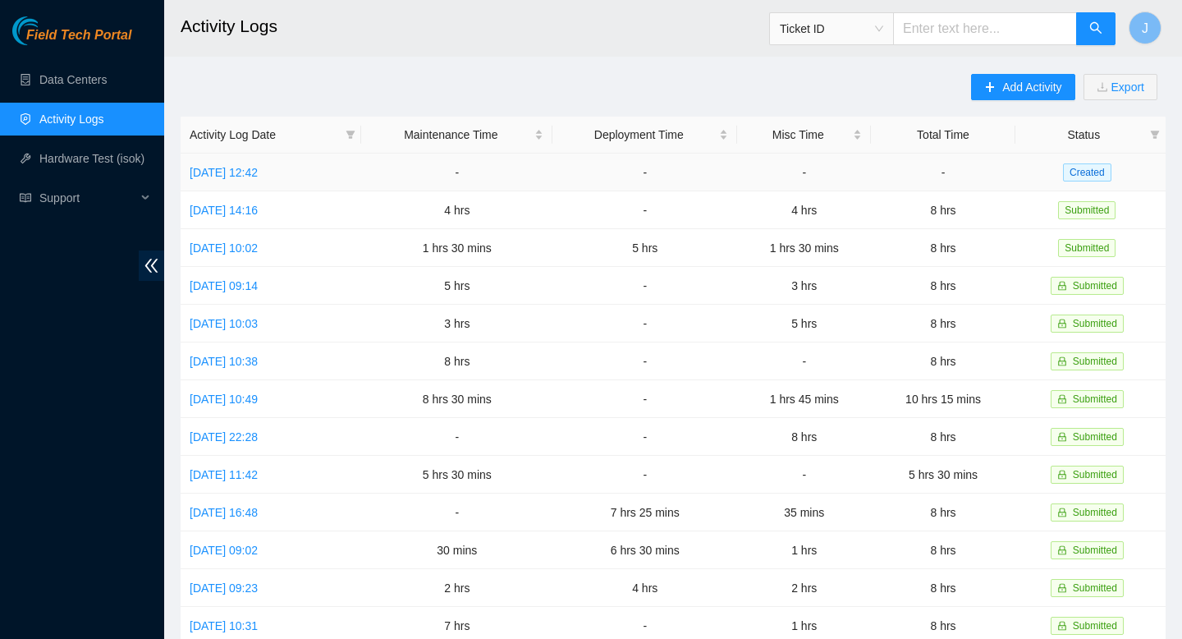
click at [326, 176] on td "Wed, 03 Sep 2025 12:42" at bounding box center [271, 173] width 181 height 38
click at [258, 168] on link "Wed, 03 Sep 2025 12:42" at bounding box center [224, 172] width 68 height 13
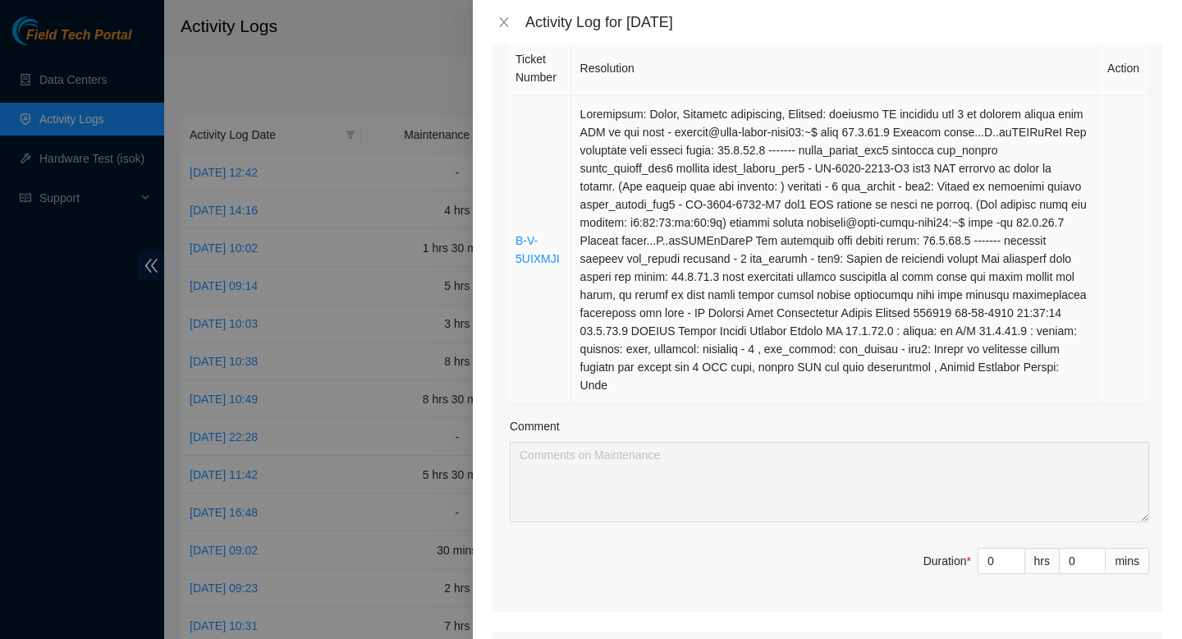
scroll to position [261, 0]
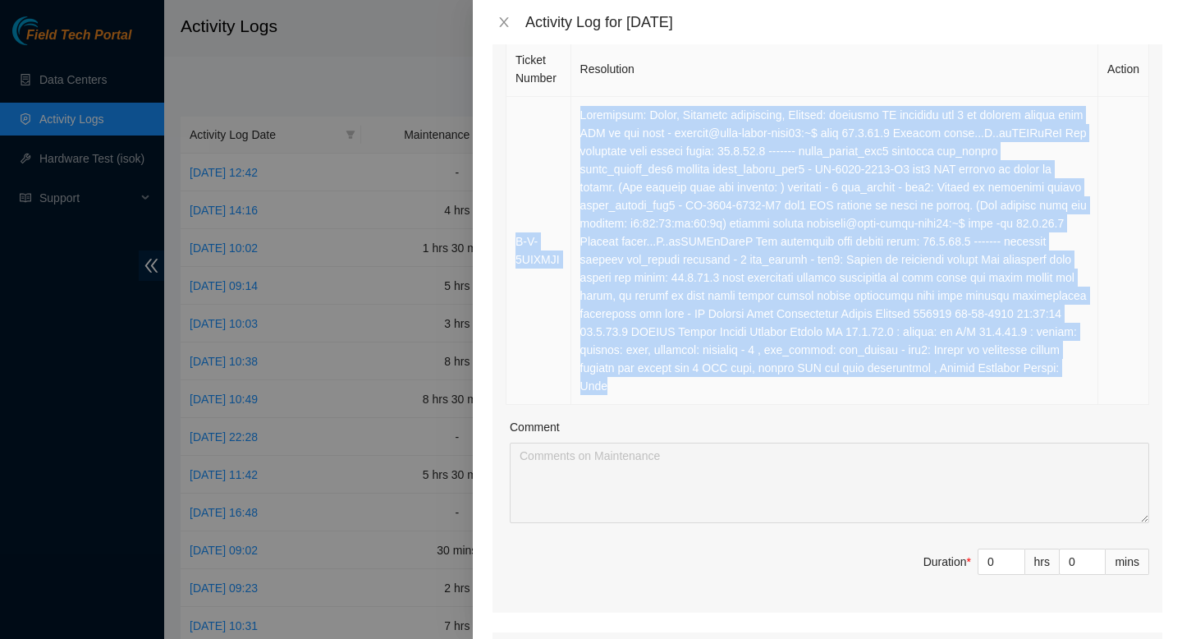
drag, startPoint x: 1083, startPoint y: 384, endPoint x: 537, endPoint y: 131, distance: 601.7
click at [537, 131] on tr "B-V-5UIXMJI" at bounding box center [828, 251] width 643 height 308
copy tr "B-V-5UIXMJI Resolution: Other, Reseated components, Comment: verified SN reseat…"
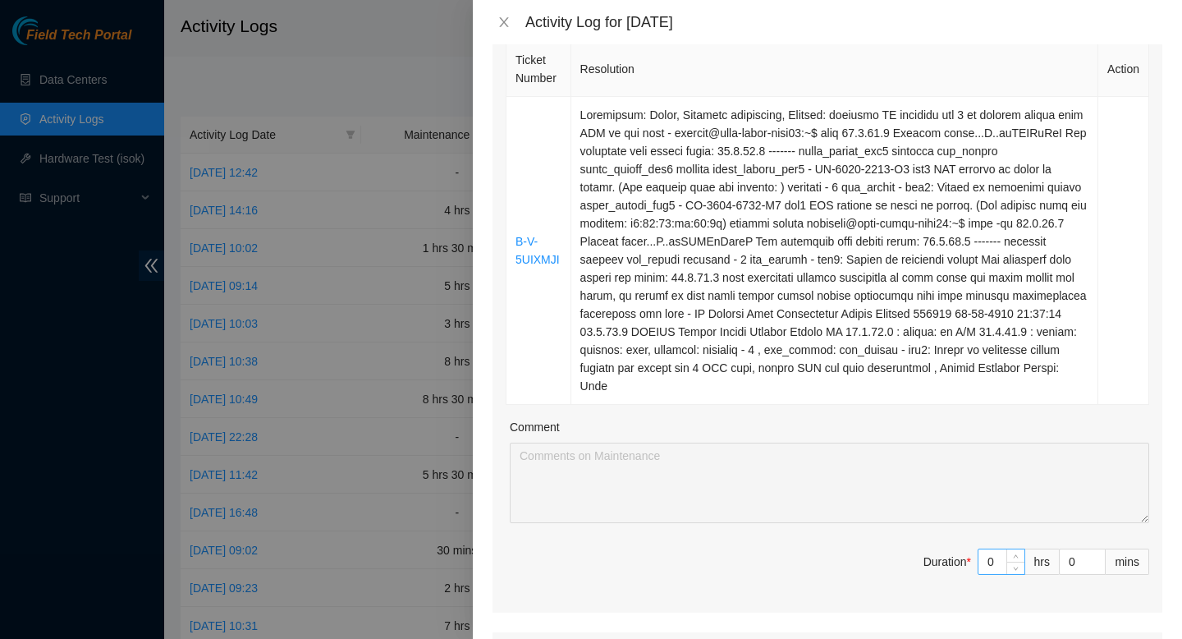
click at [997, 562] on input "0" at bounding box center [1002, 561] width 46 height 25
type input "07"
type input "7"
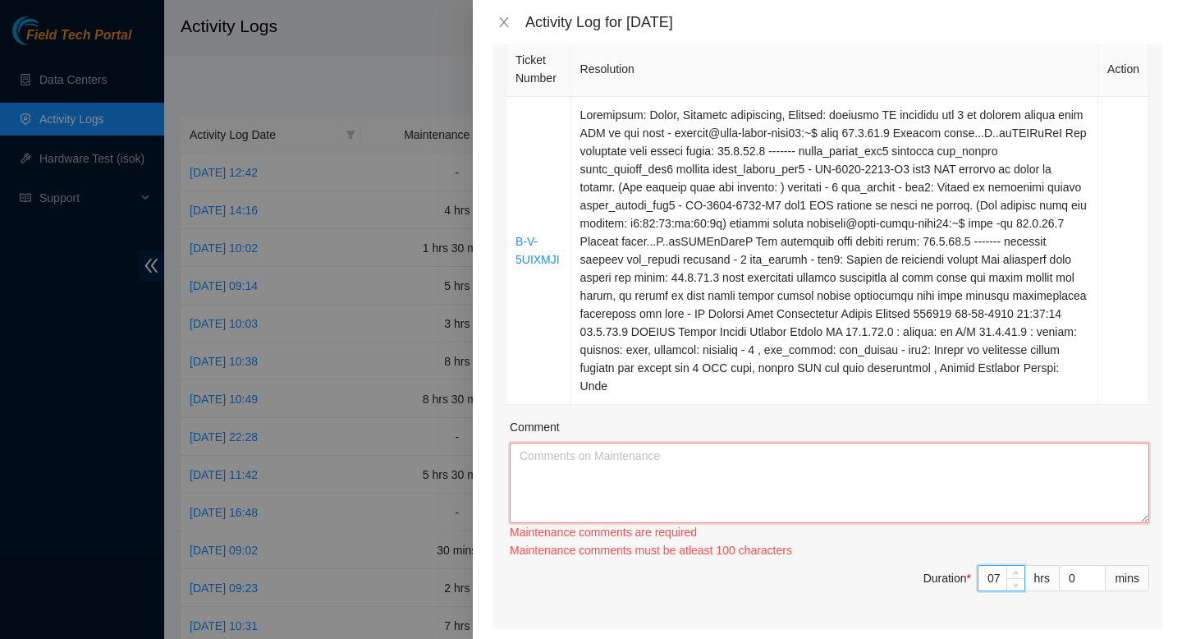
type input "7"
click at [894, 495] on textarea "Comment" at bounding box center [830, 483] width 640 height 80
paste textarea "B-V-5UIXMJI Resolution: Other, Reseated components, Comment: verified SN reseat…"
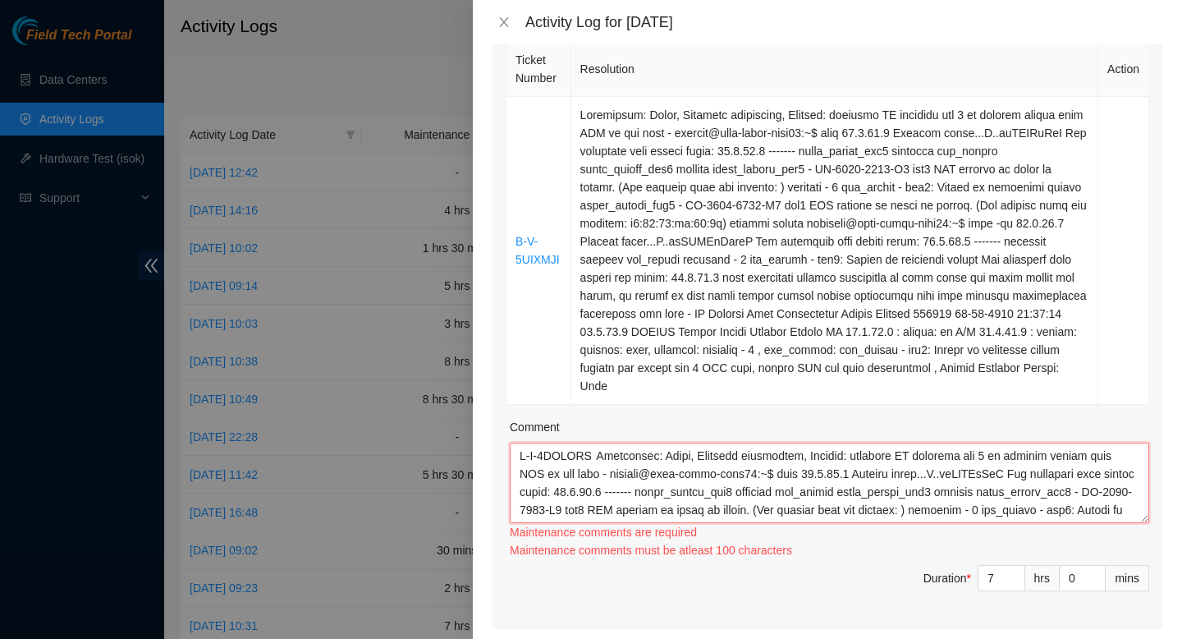
scroll to position [337, 0]
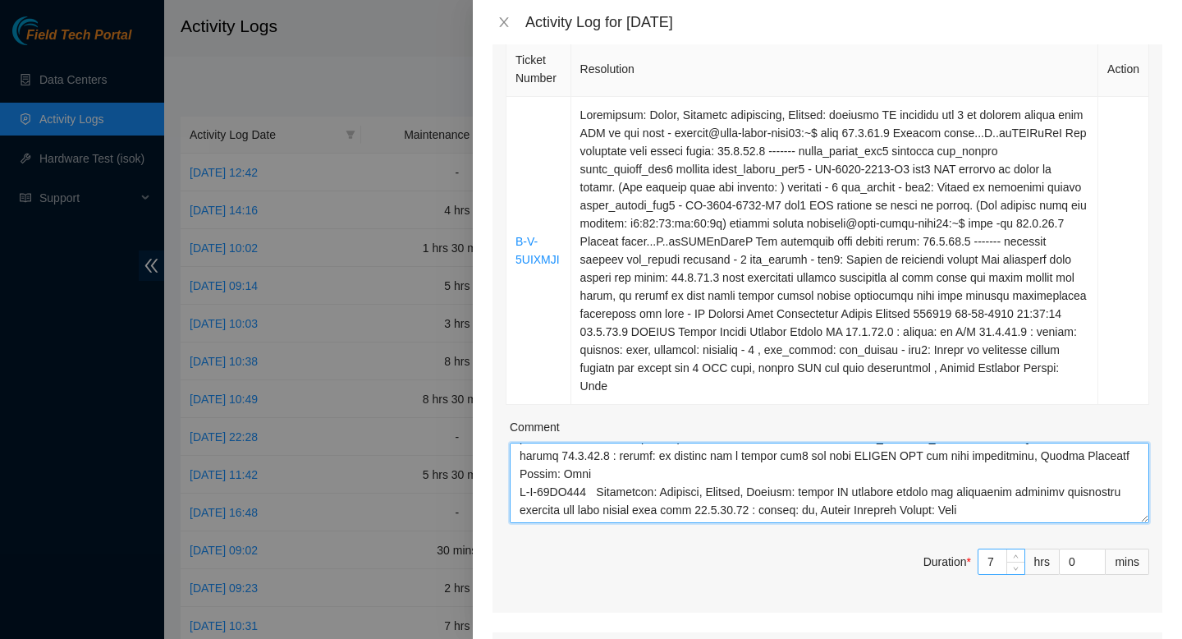
type textarea "B-V-5UIXMJI Resolution: Other, Reseated components, Comment: verified SN reseat…"
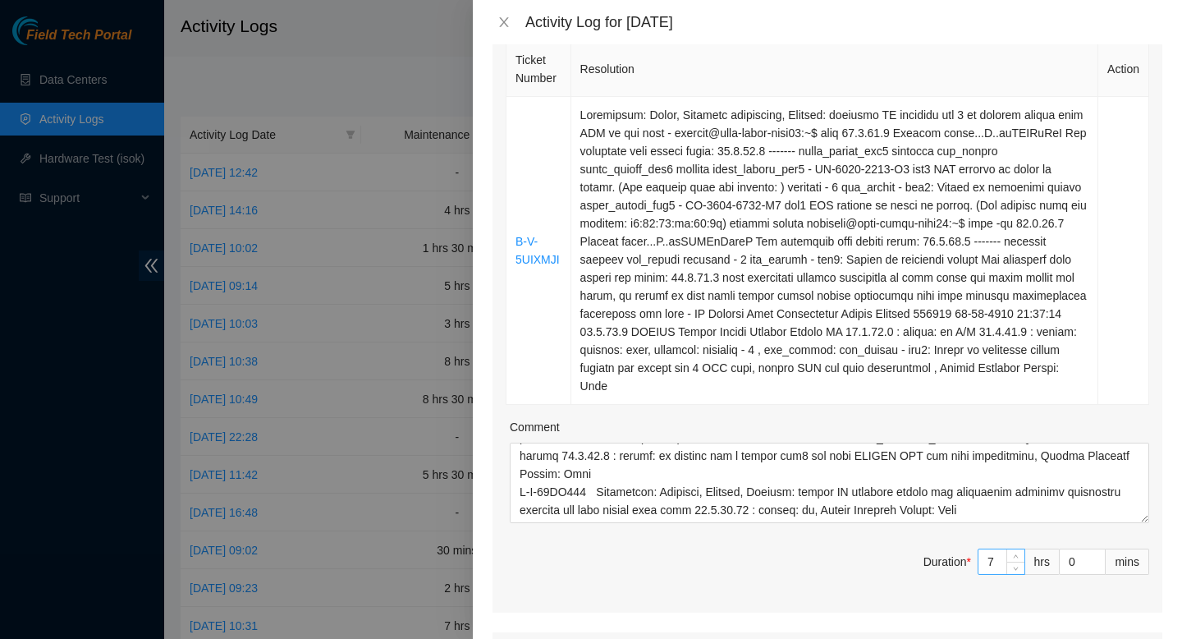
click at [998, 560] on input "7" at bounding box center [1002, 561] width 46 height 25
type input "0"
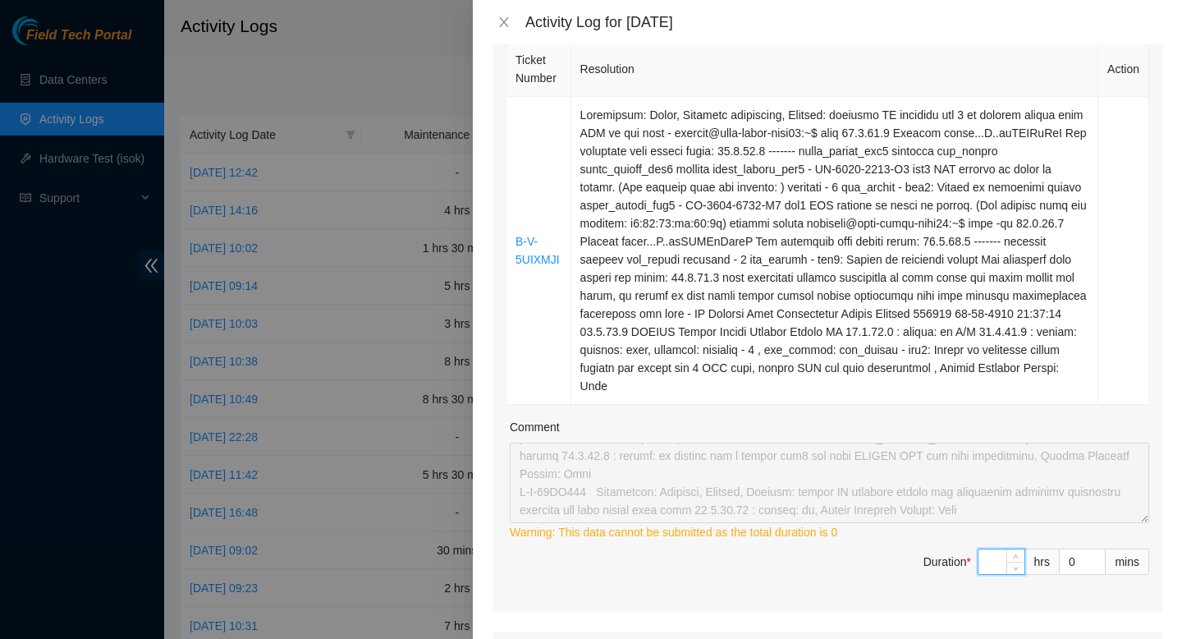
type input "6"
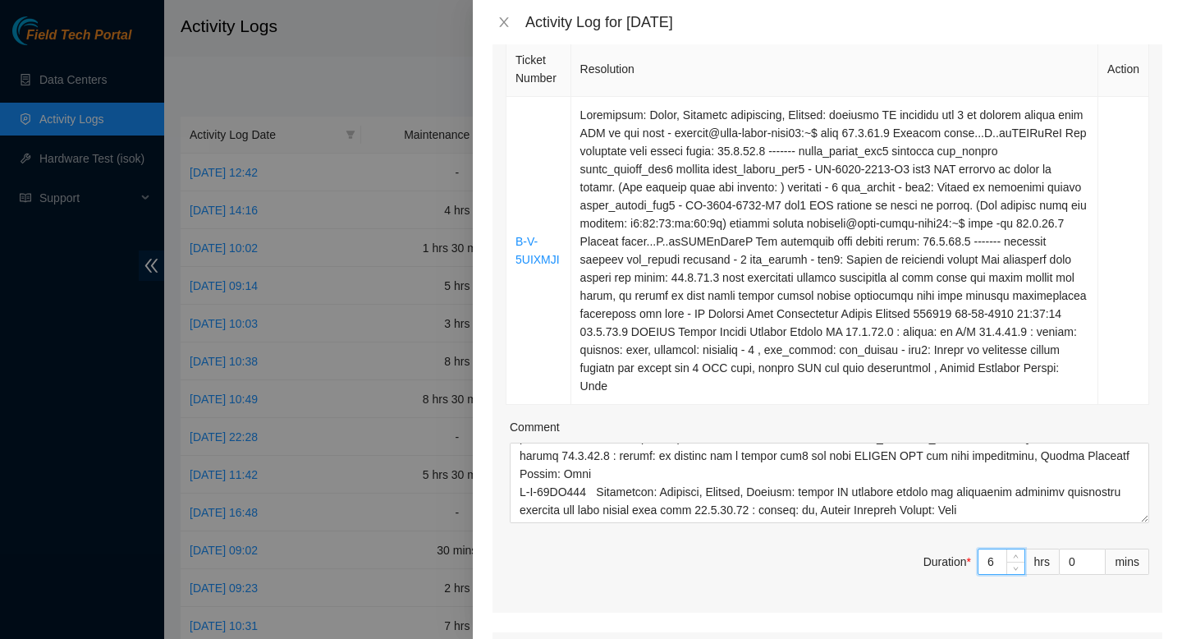
type input "0"
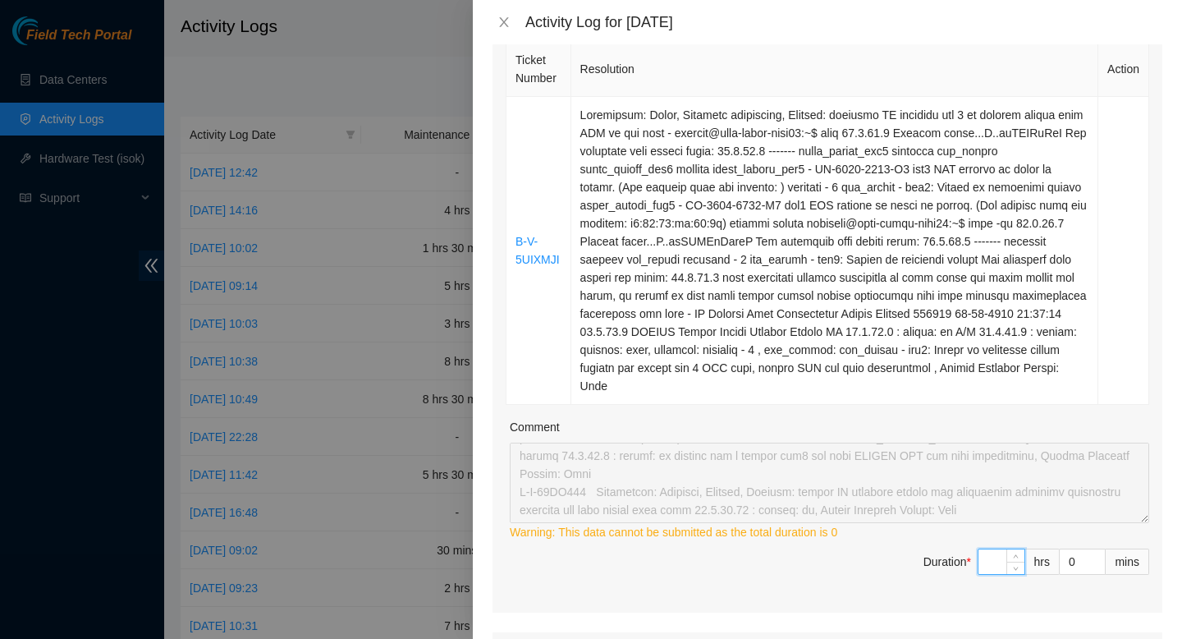
type input "5"
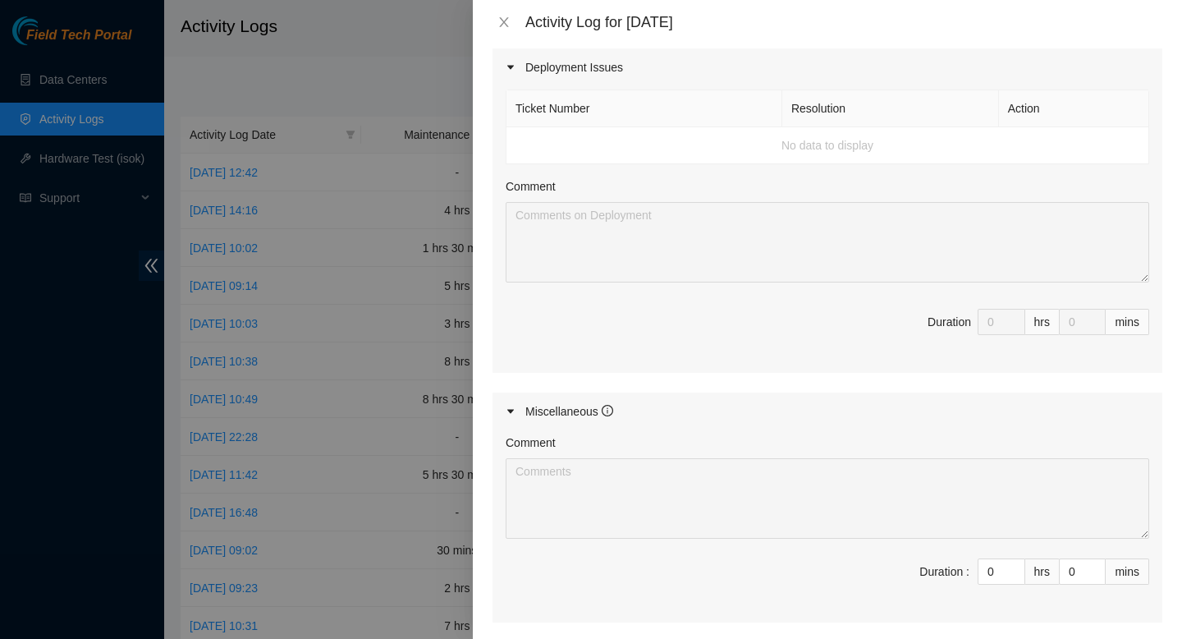
scroll to position [1008, 0]
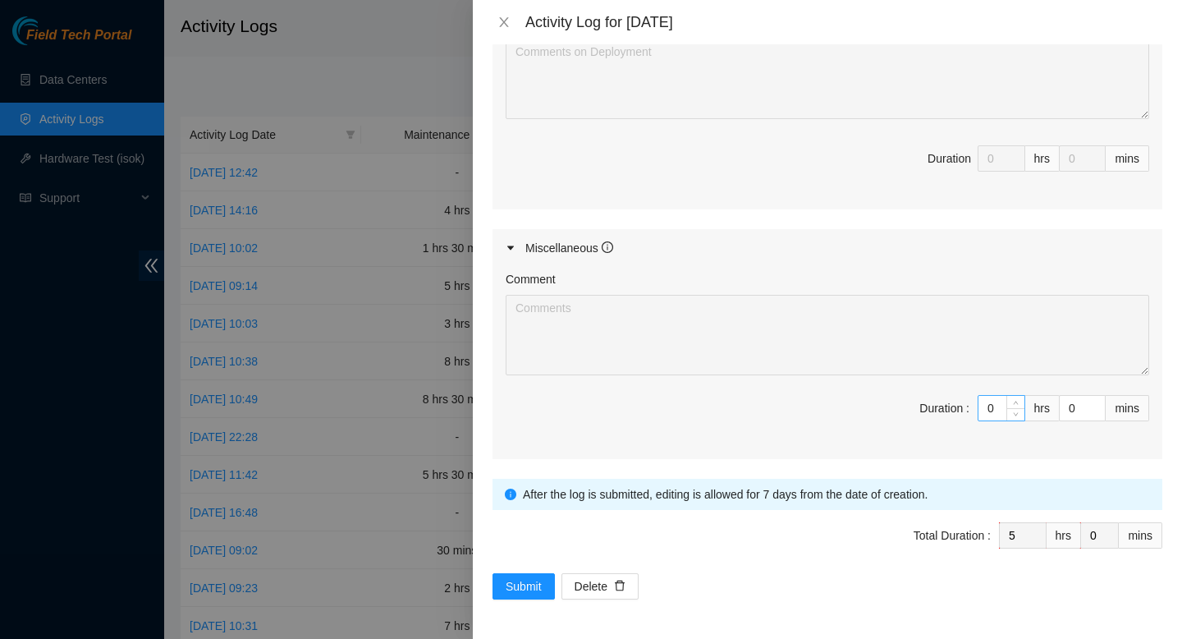
type input "5"
click at [1002, 405] on input "0" at bounding box center [1002, 408] width 46 height 25
type input "03"
type input "8"
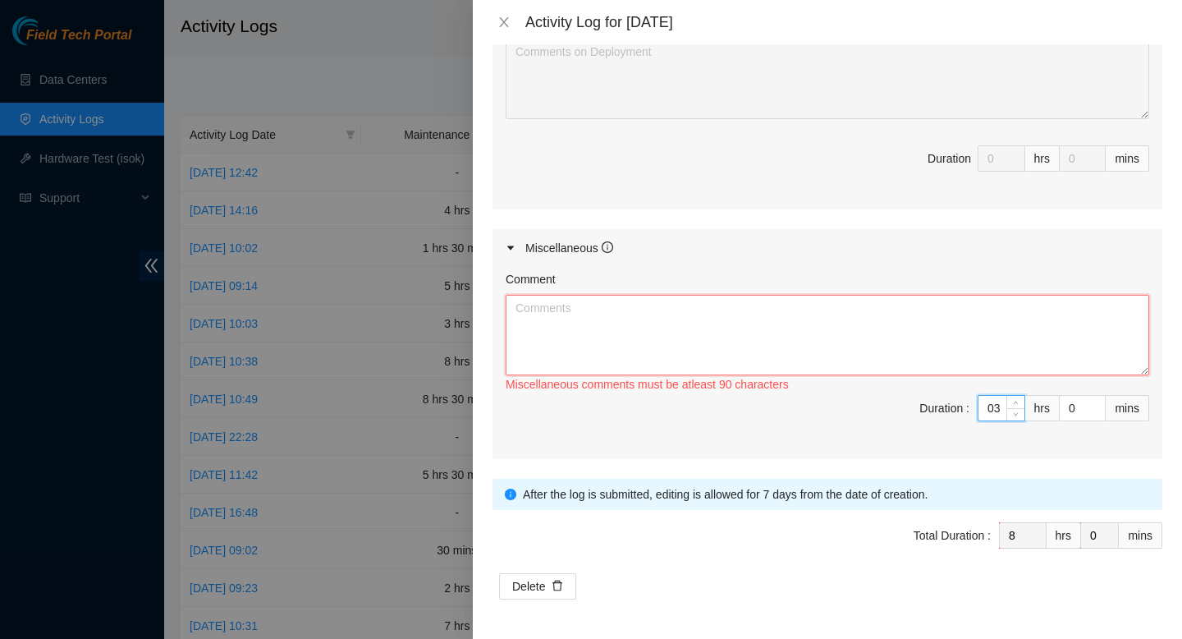
type input "3"
click at [762, 297] on textarea "Comment" at bounding box center [828, 335] width 644 height 80
type textarea "t"
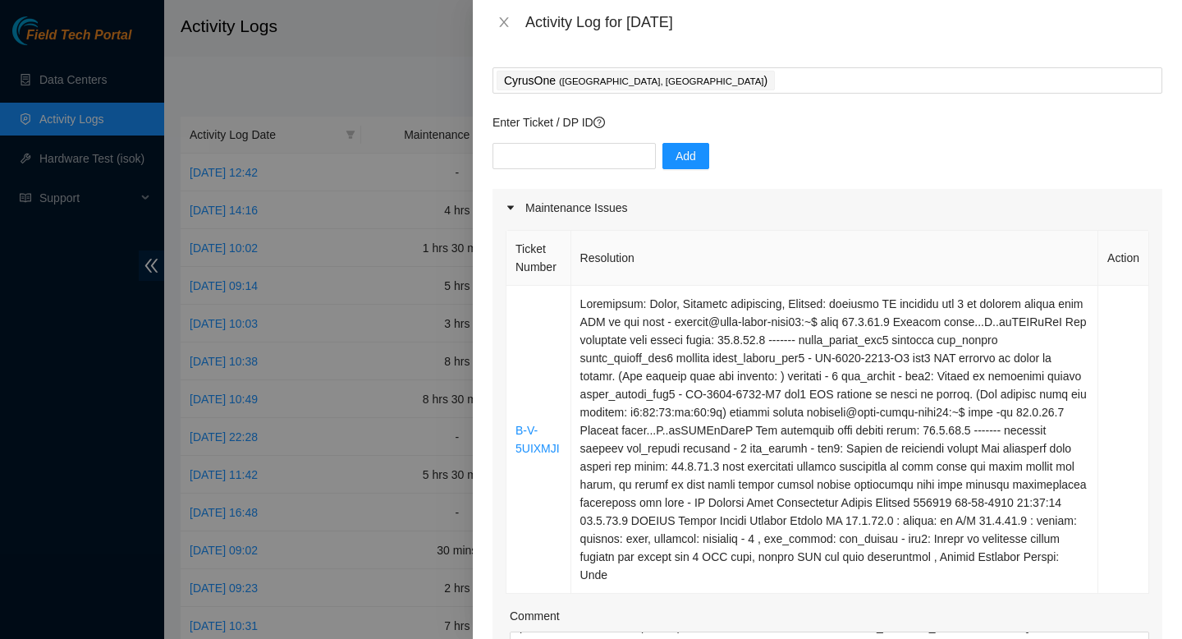
scroll to position [0, 0]
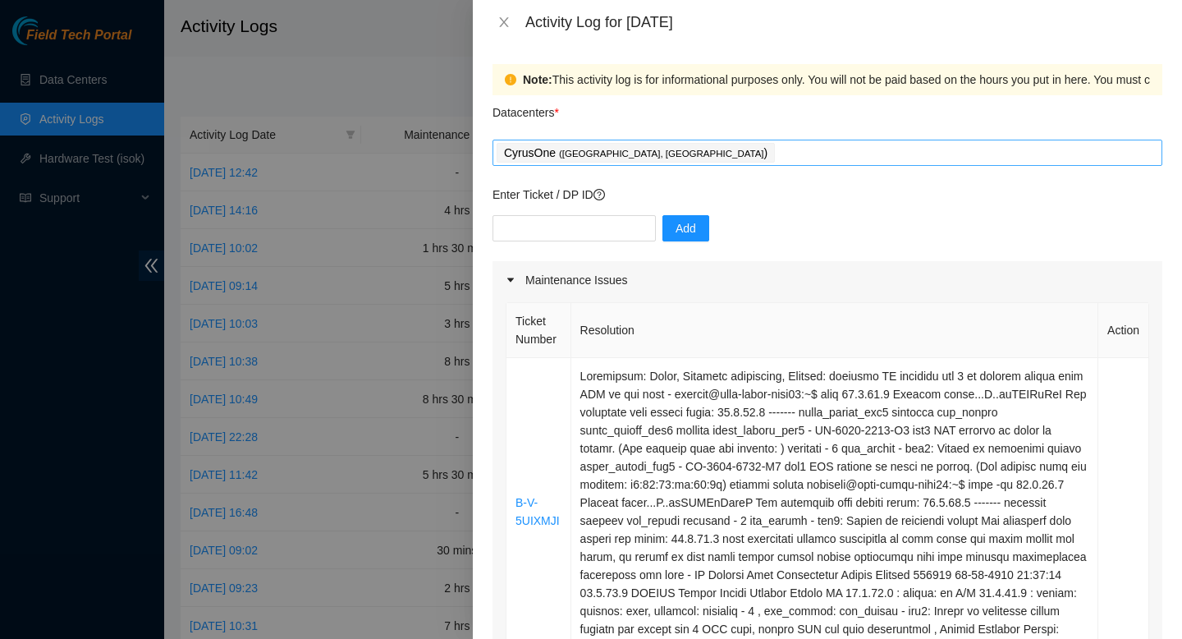
click at [791, 150] on div "CyrusOne ( Sterling, VA )" at bounding box center [828, 152] width 662 height 23
type textarea "continued trainging Celeste tour'd h5 gotbadges drove to cyrus form h5 got badg…"
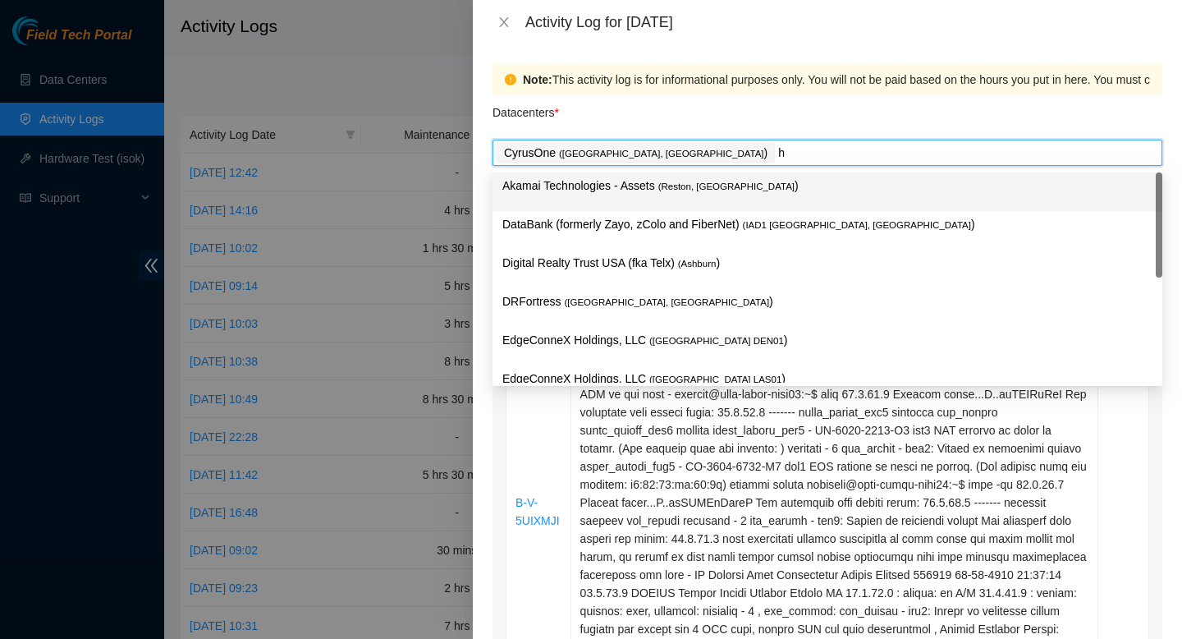
type input "h5"
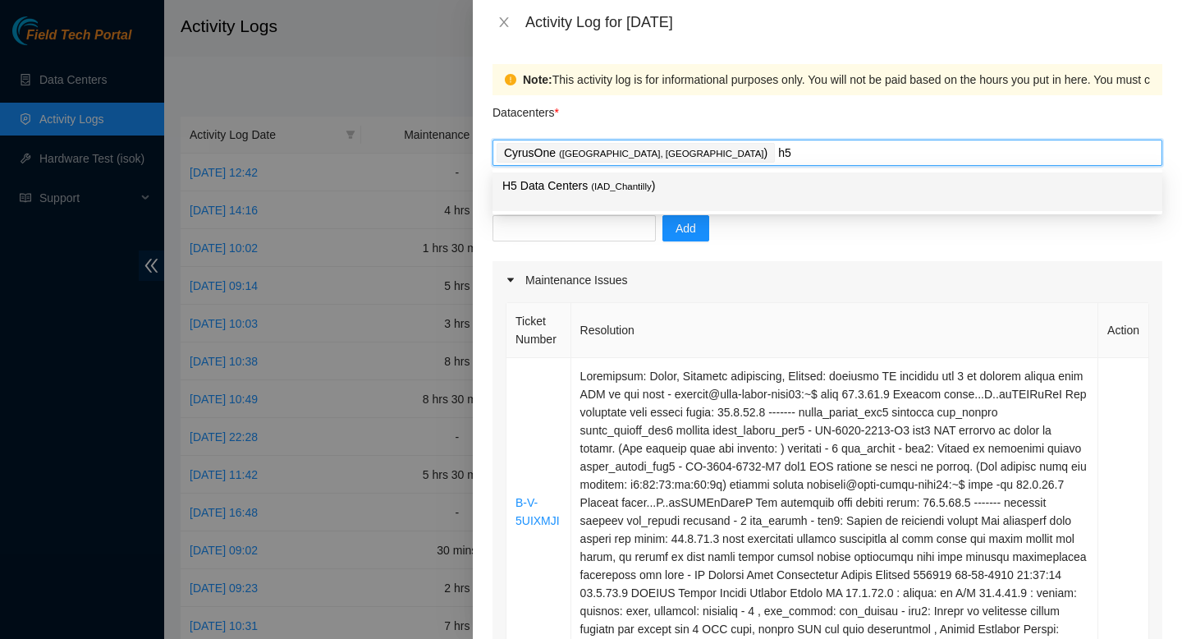
click at [644, 192] on p "H5 Data Centers ( IAD_Chantilly )" at bounding box center [827, 186] width 650 height 19
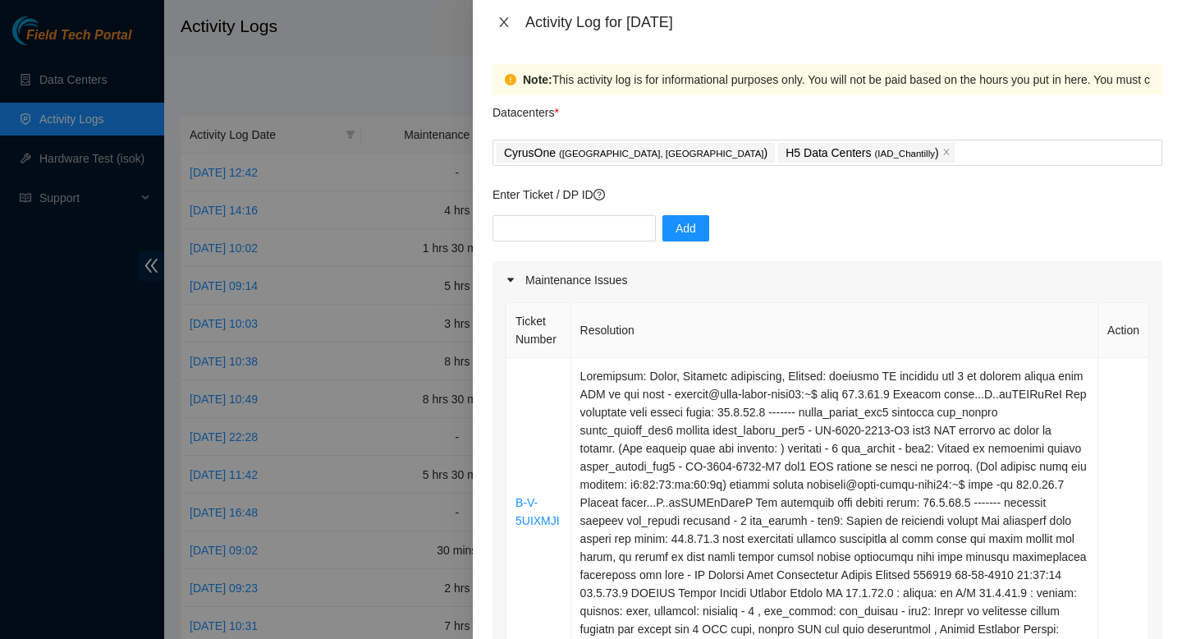
click at [505, 24] on icon "close" at bounding box center [503, 22] width 9 height 10
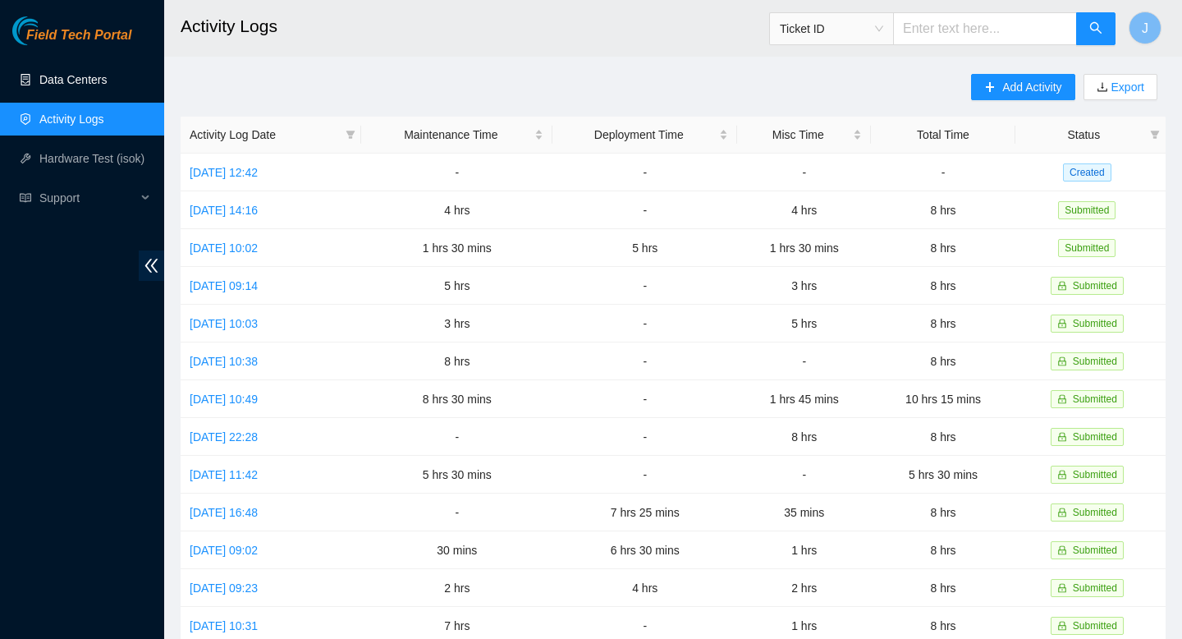
click at [92, 86] on link "Data Centers" at bounding box center [72, 79] width 67 height 13
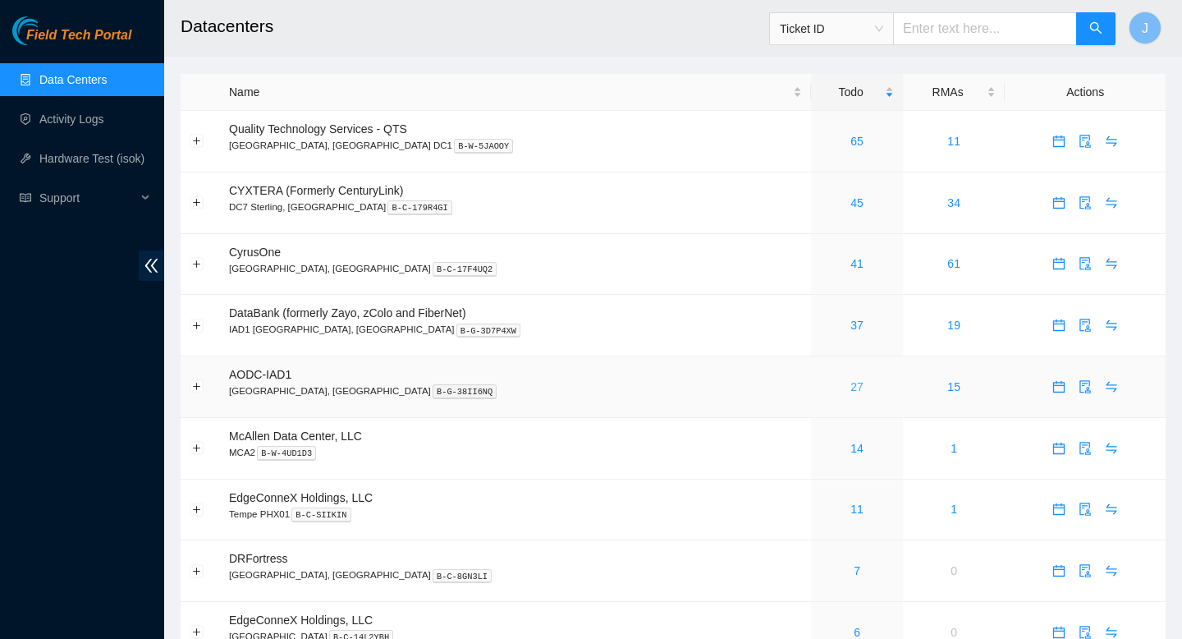
click at [851, 393] on link "27" at bounding box center [857, 386] width 13 height 13
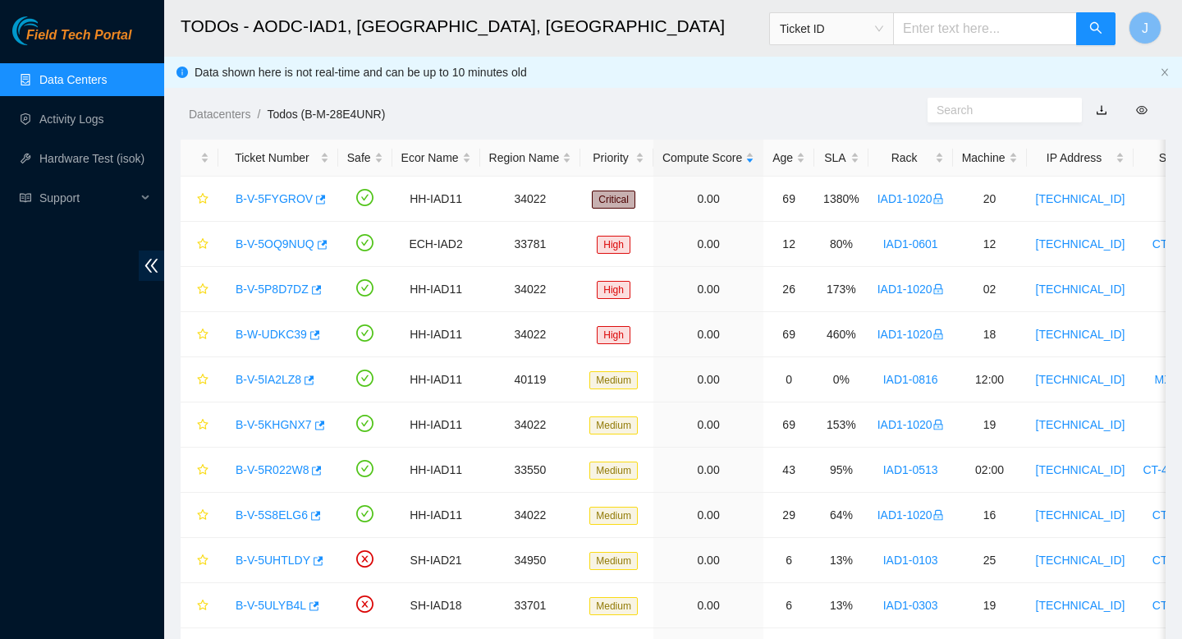
click at [96, 86] on link "Data Centers" at bounding box center [72, 79] width 67 height 13
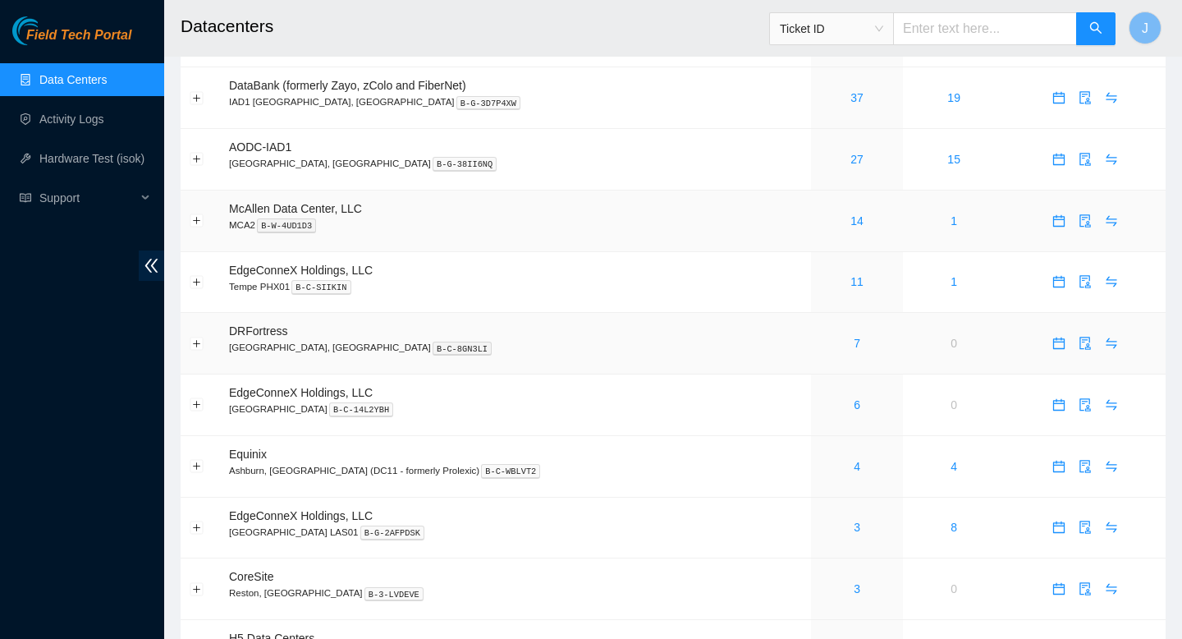
scroll to position [230, 0]
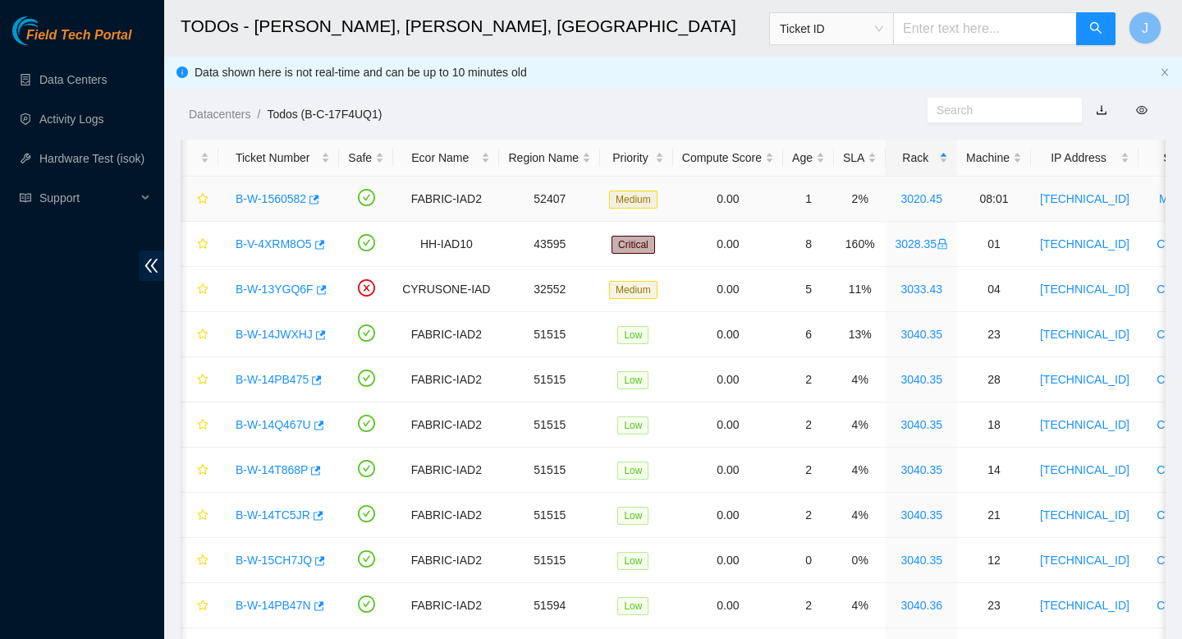
scroll to position [0, 481]
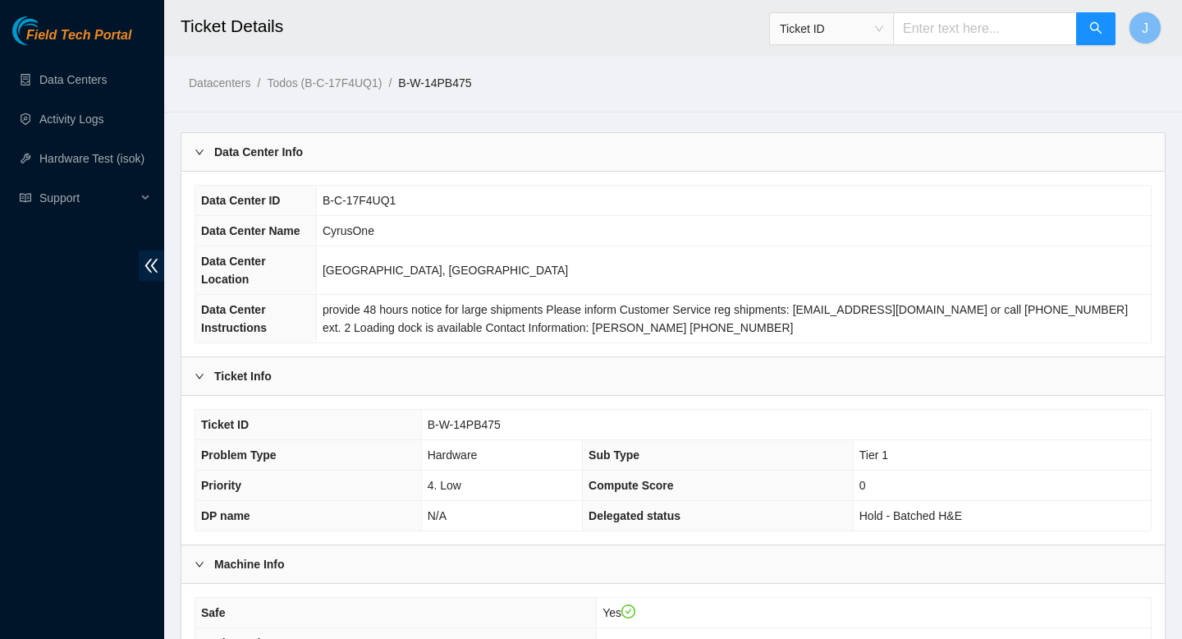
scroll to position [498, 0]
